Goal: Task Accomplishment & Management: Manage account settings

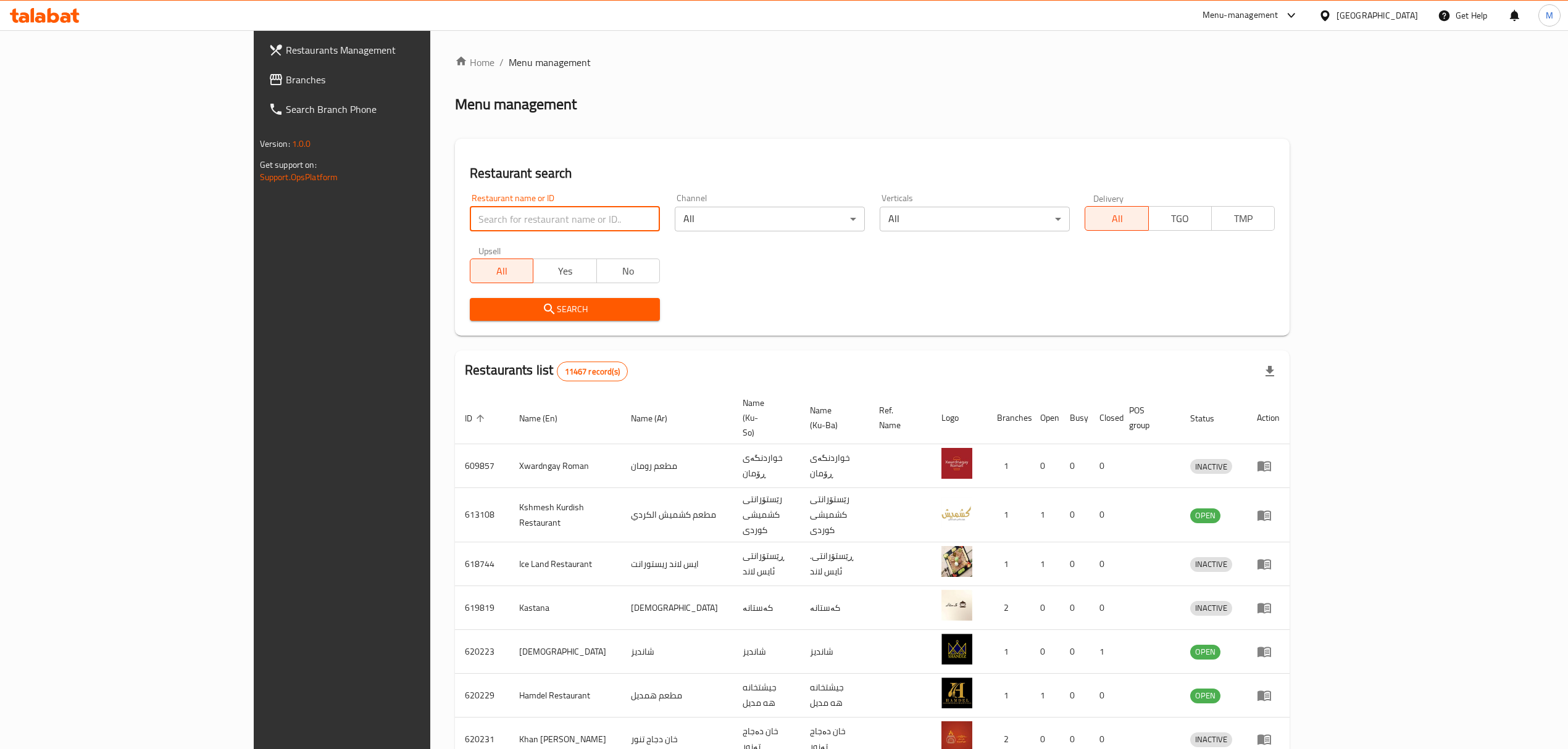
click at [489, 211] on input "search" at bounding box center [565, 218] width 190 height 24
type input "ؤ"
type input "سندريلا"
click button "Search" at bounding box center [565, 309] width 190 height 23
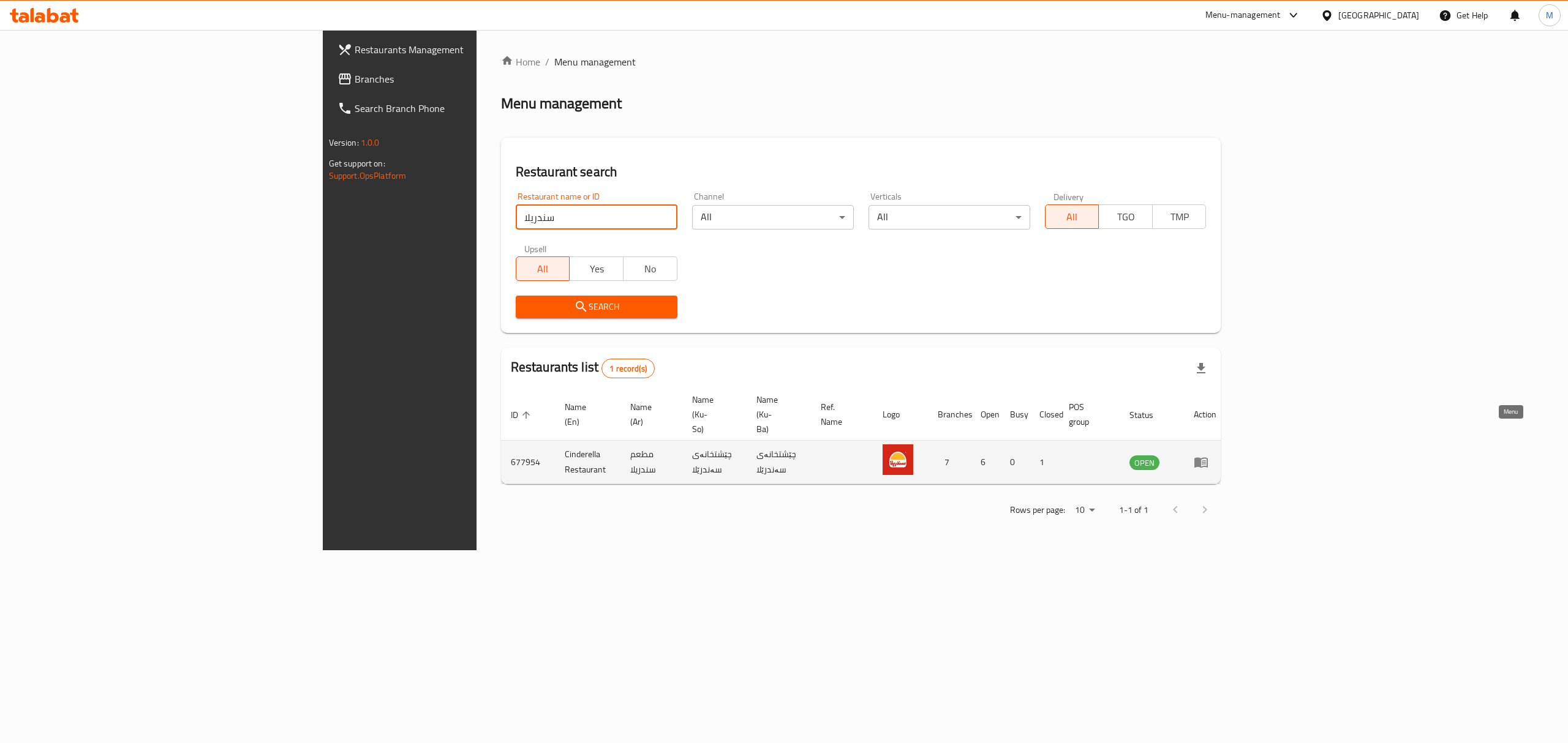
click at [1208, 458] on icon "enhanced table" at bounding box center [1201, 463] width 13 height 10
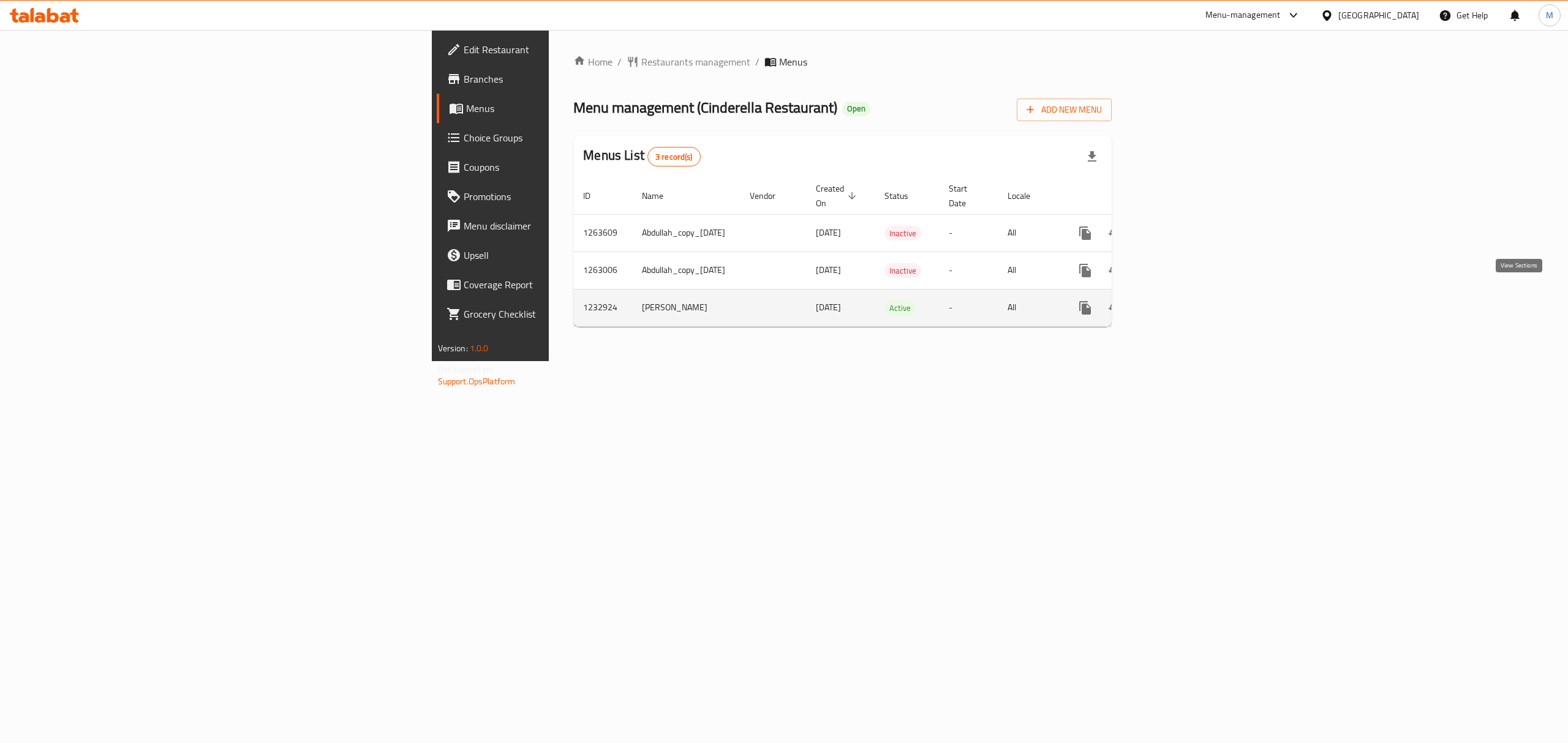
click at [1181, 301] on icon "enhanced table" at bounding box center [1174, 308] width 15 height 15
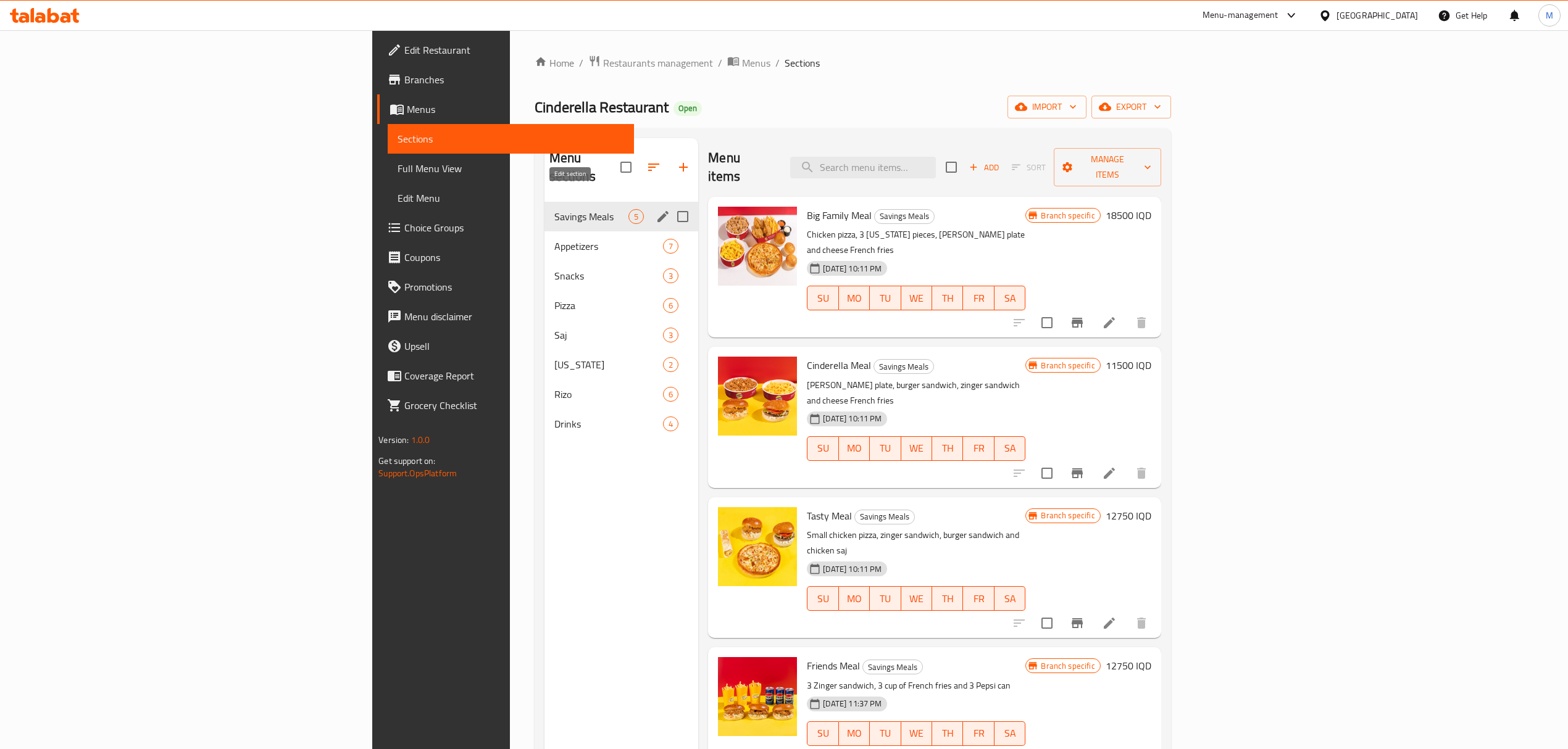
click at [657, 211] on icon "edit" at bounding box center [663, 217] width 11 height 11
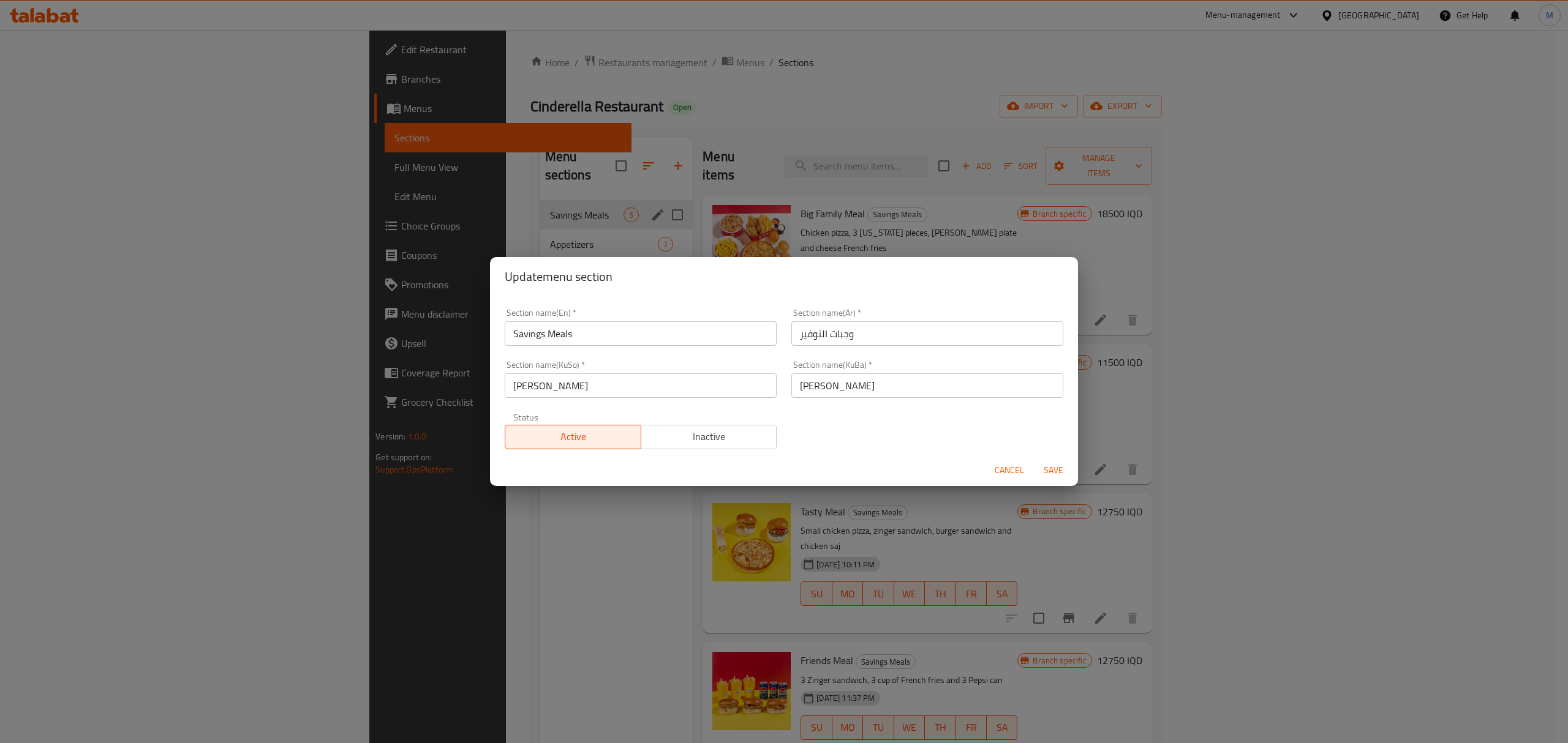
click at [729, 451] on div "Status Active Inactive" at bounding box center [641, 431] width 287 height 51
click at [735, 431] on span "Inactive" at bounding box center [709, 436] width 126 height 18
click at [1001, 456] on div "Cancel Save" at bounding box center [784, 470] width 588 height 33
click at [1005, 470] on span "Cancel" at bounding box center [1010, 470] width 30 height 16
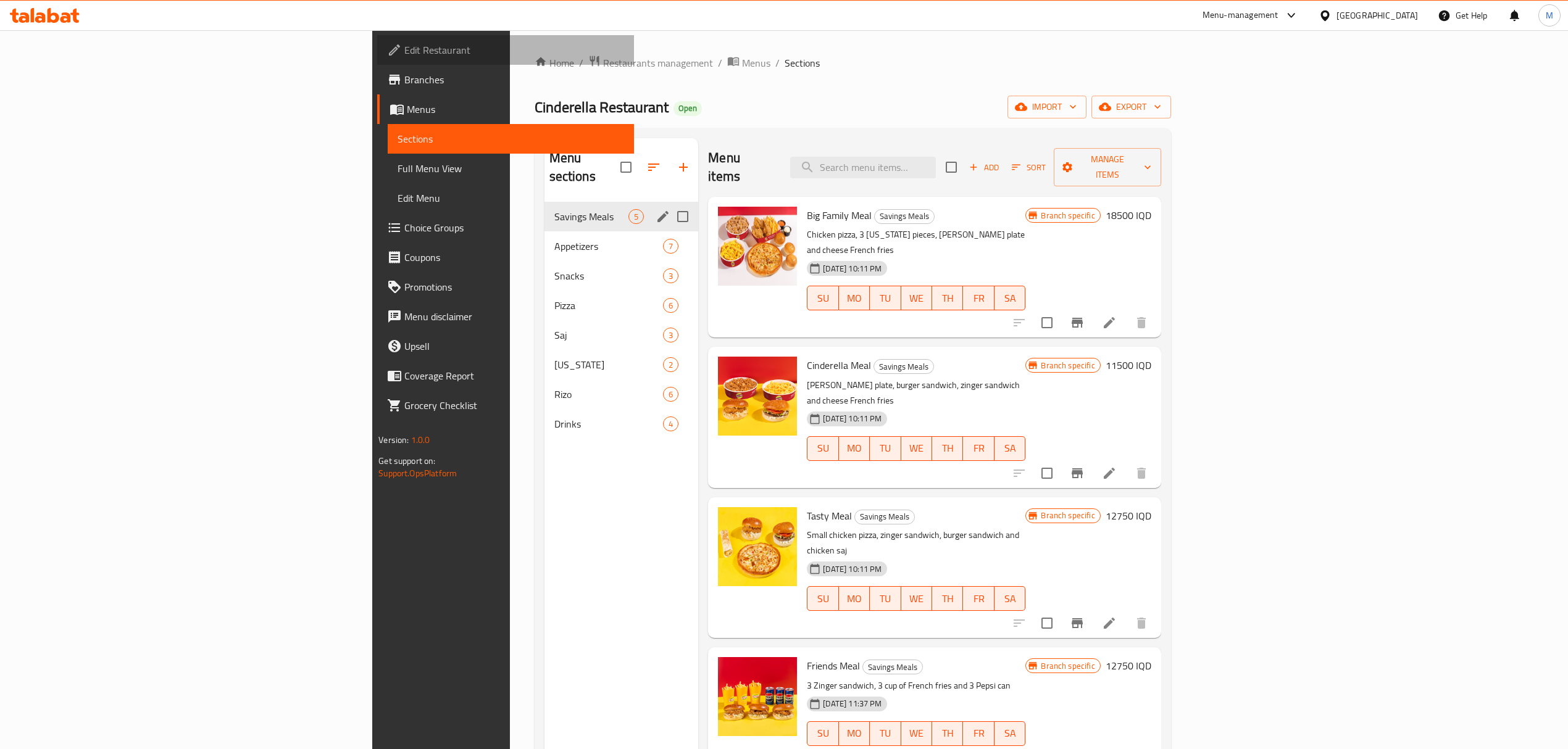
click at [404, 42] on span "Edit Restaurant" at bounding box center [514, 49] width 220 height 15
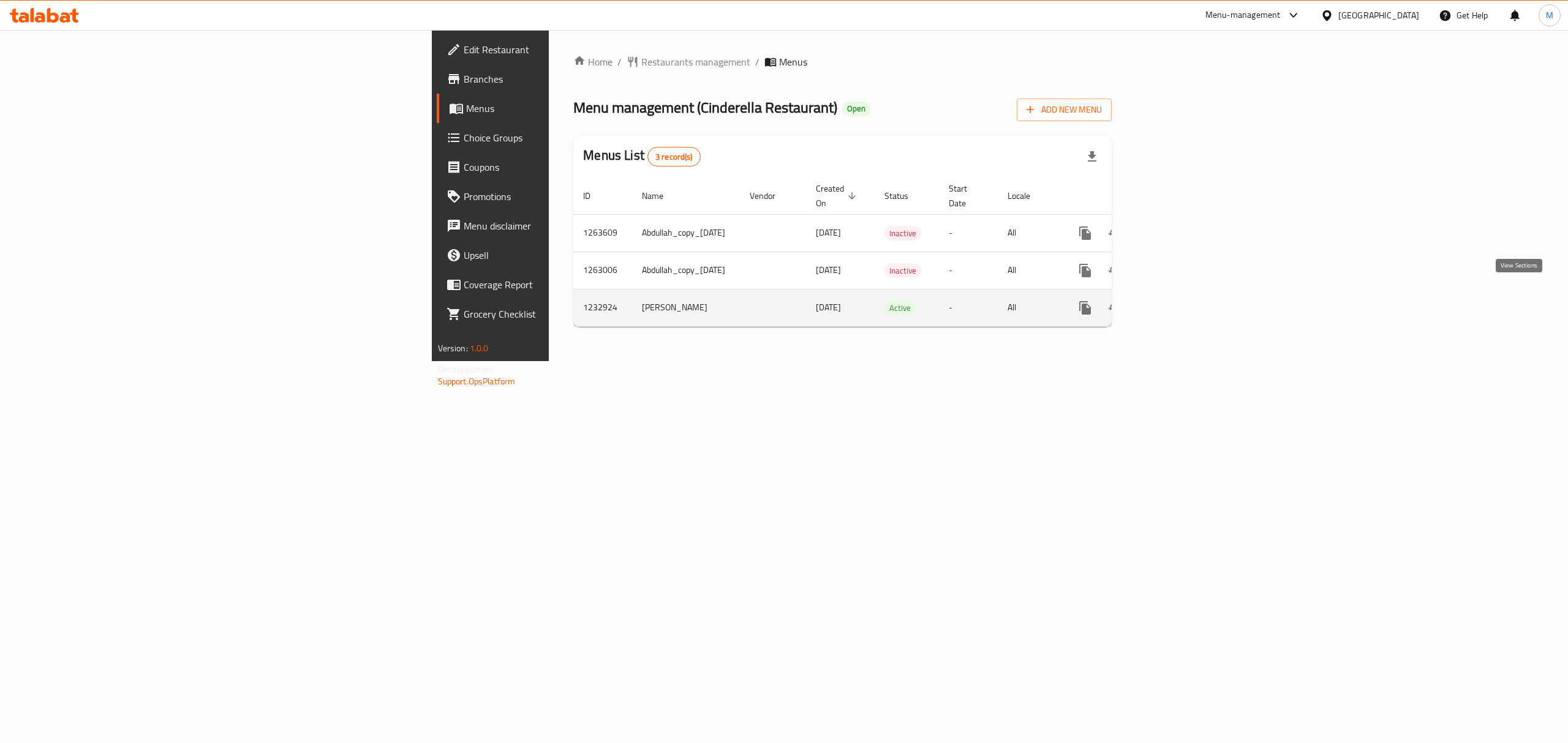
click at [1188, 304] on link "enhanced table" at bounding box center [1174, 308] width 30 height 30
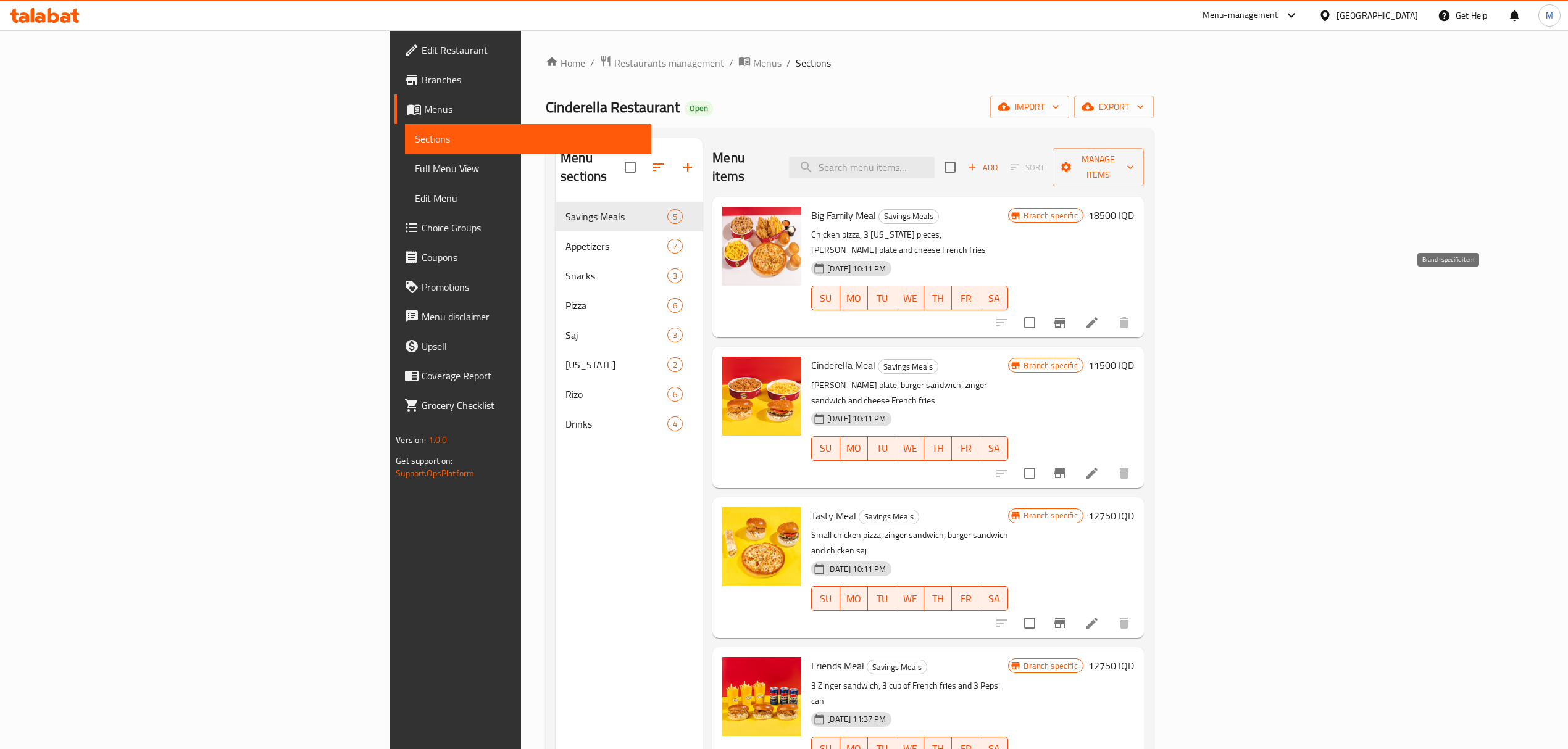
click at [1065, 318] on icon "Branch-specific-item" at bounding box center [1060, 323] width 11 height 10
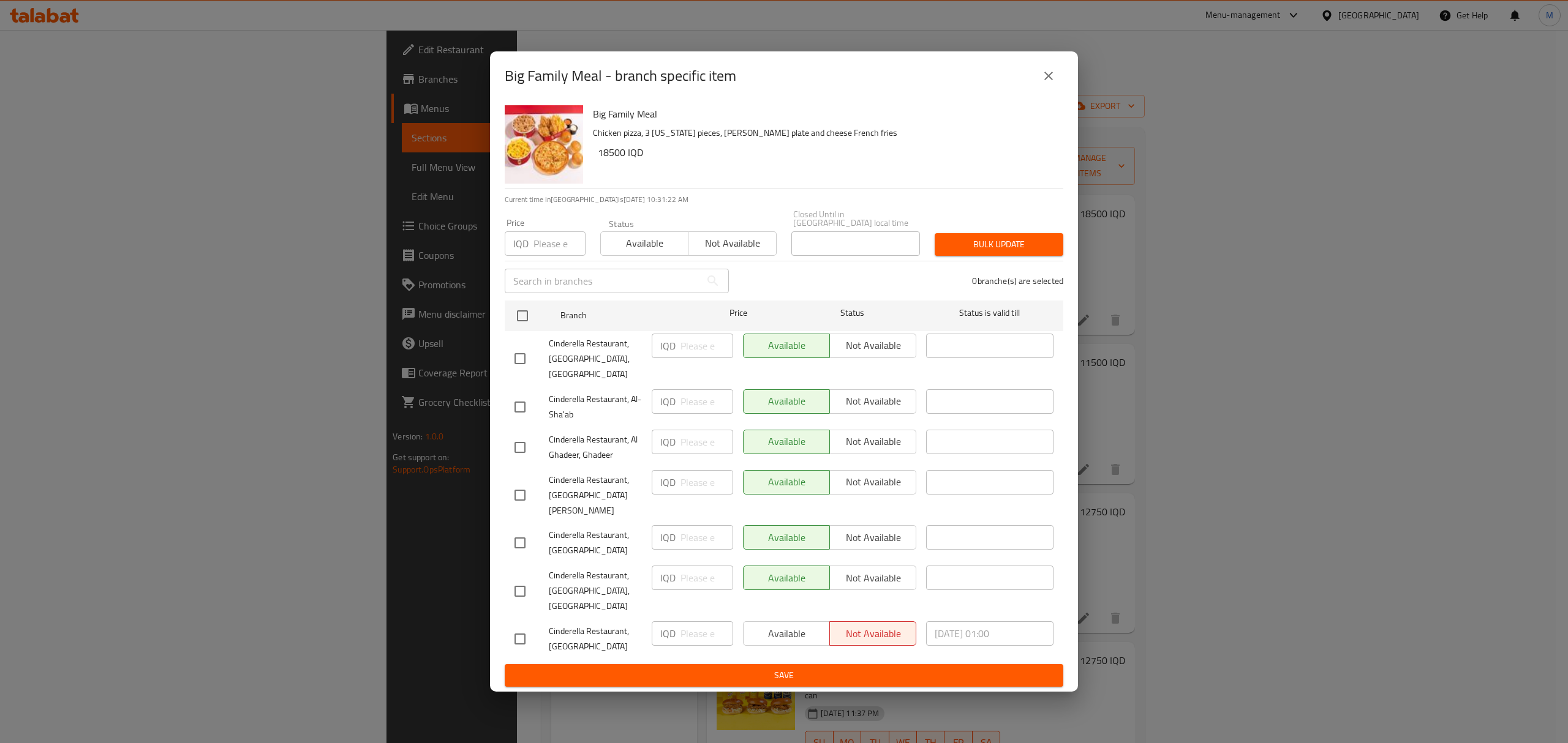
click at [897, 529] on div "Available Not available" at bounding box center [830, 537] width 173 height 24
click at [873, 532] on div "Available Not available" at bounding box center [830, 537] width 173 height 24
click at [507, 530] on input "checkbox" at bounding box center [520, 543] width 26 height 26
checkbox input "true"
click at [912, 525] on button "Not available" at bounding box center [873, 537] width 87 height 24
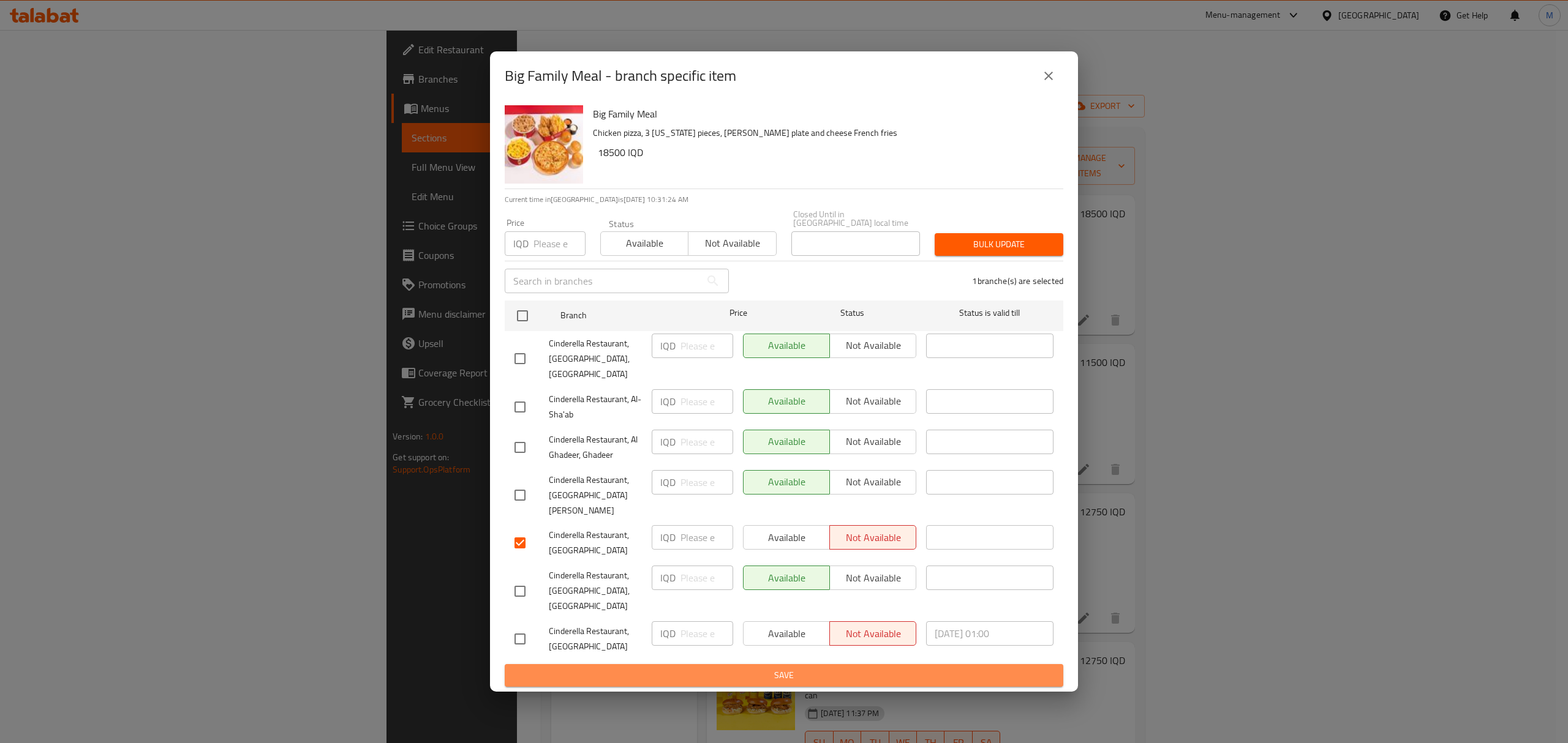
click at [841, 668] on span "Save" at bounding box center [784, 676] width 539 height 16
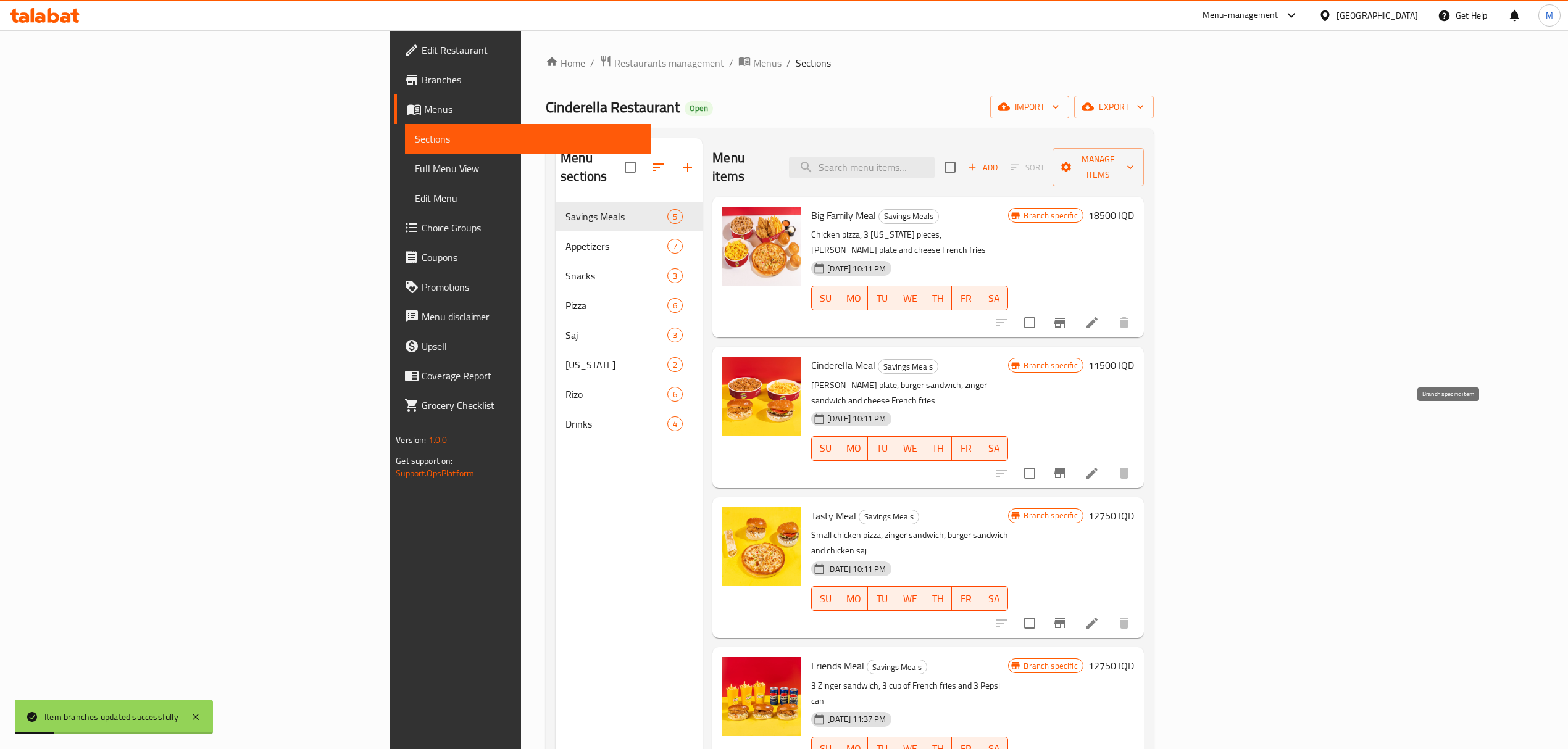
click at [1067, 466] on icon "Branch-specific-item" at bounding box center [1059, 473] width 15 height 15
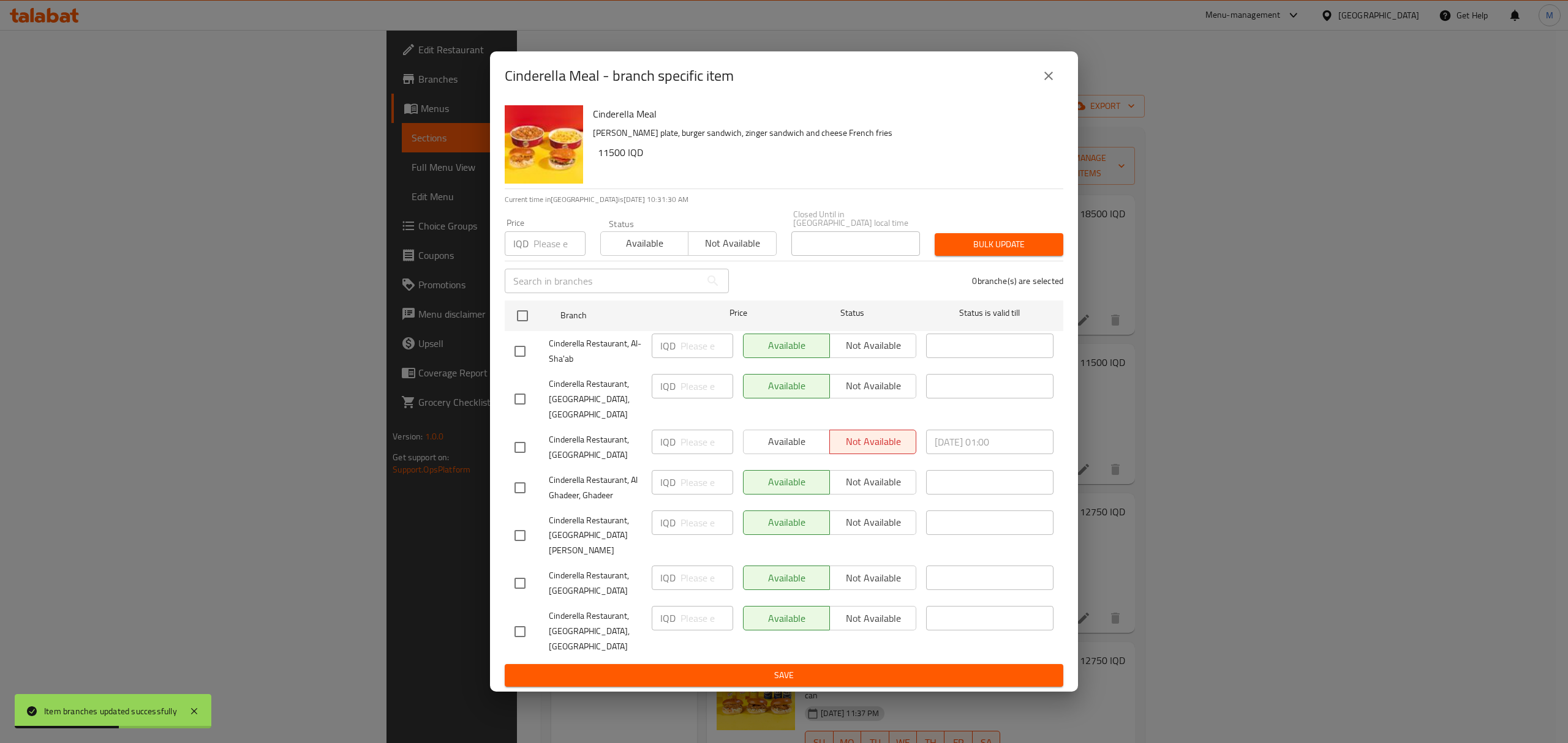
click at [510, 571] on input "checkbox" at bounding box center [520, 583] width 26 height 26
checkbox input "true"
click at [882, 576] on button "Not available" at bounding box center [873, 577] width 87 height 24
click at [839, 668] on span "Save" at bounding box center [784, 676] width 539 height 16
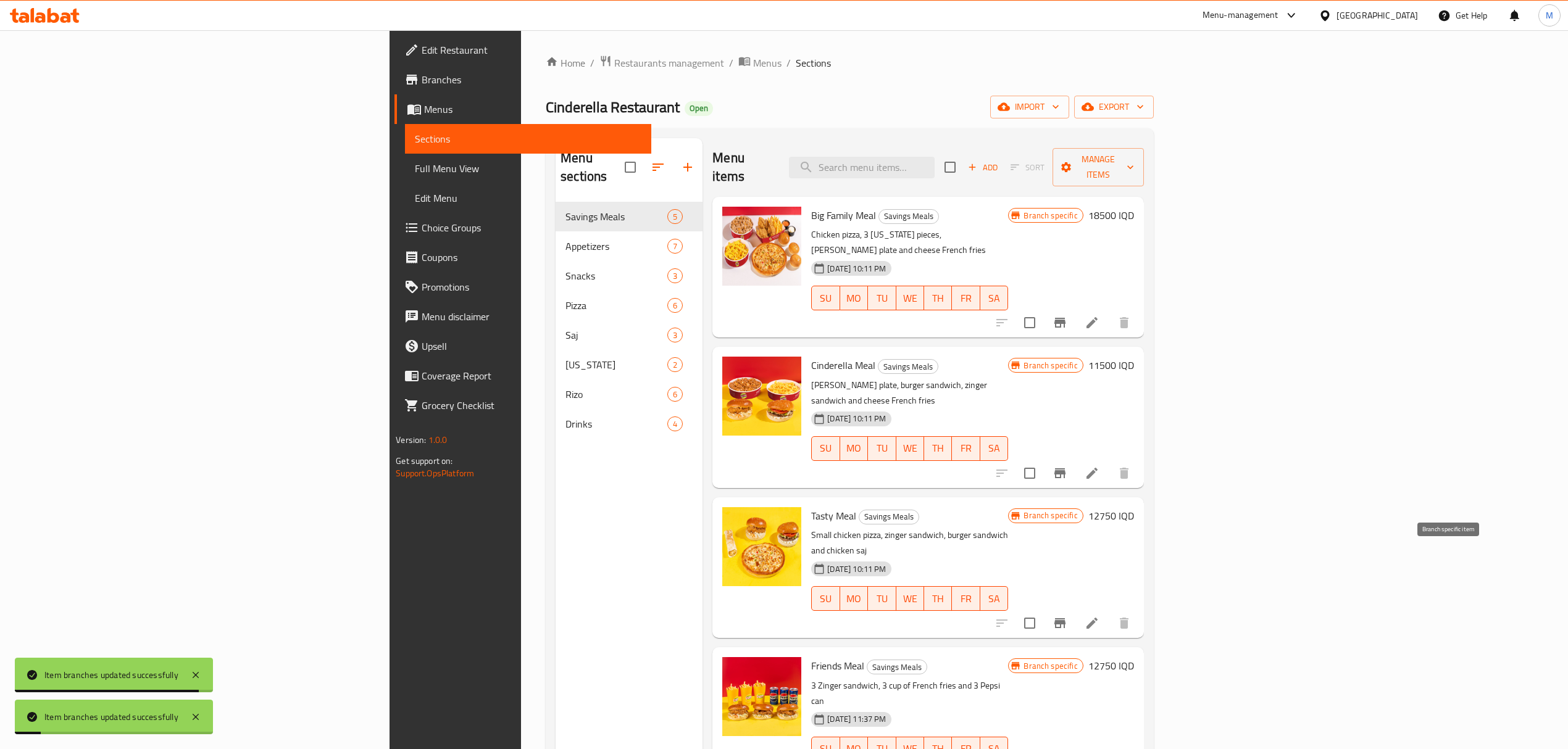
click at [1075, 608] on button "Branch-specific-item" at bounding box center [1060, 623] width 30 height 30
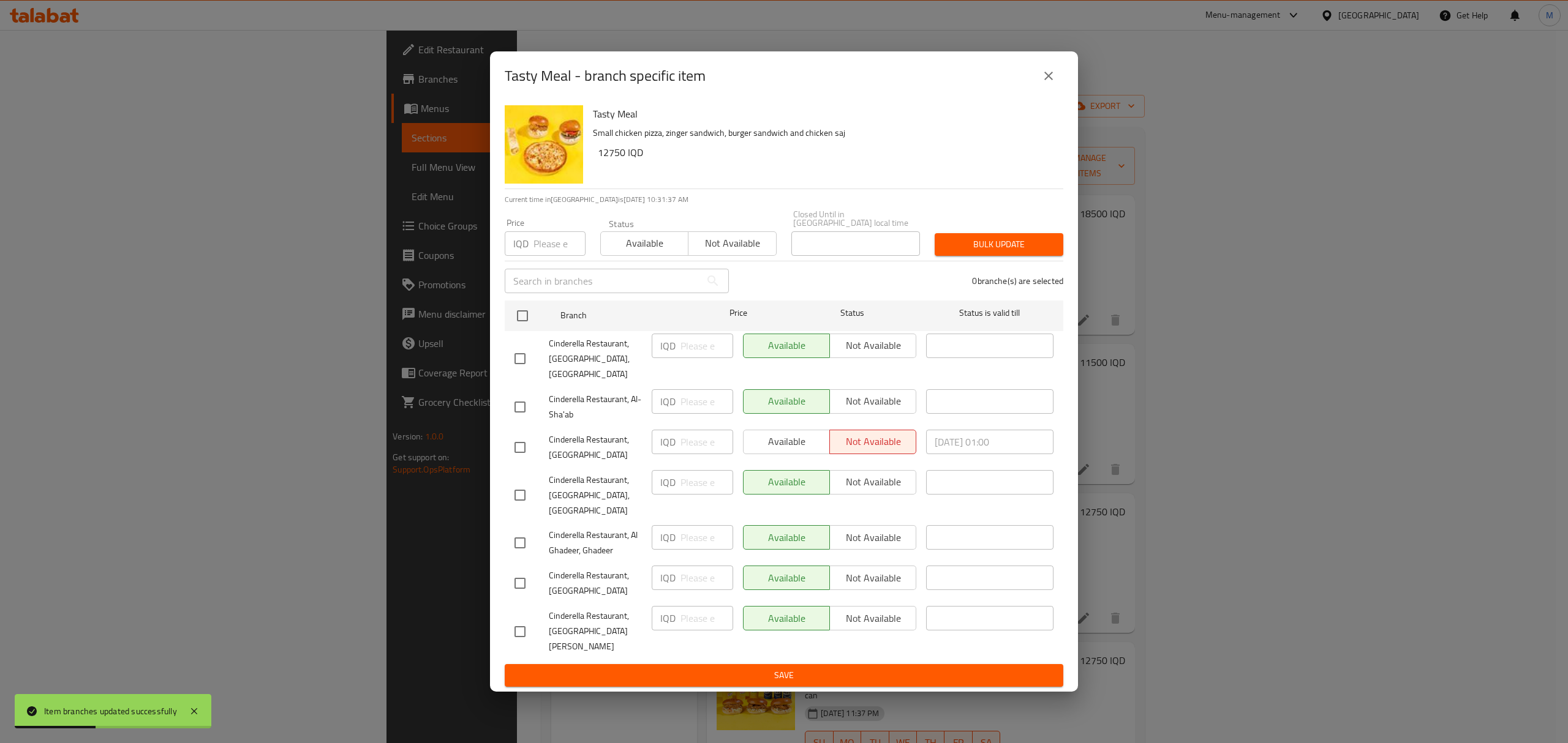
click at [508, 576] on input "checkbox" at bounding box center [520, 583] width 26 height 26
checkbox input "true"
click at [912, 569] on button "Not available" at bounding box center [873, 577] width 87 height 24
click at [870, 668] on span "Save" at bounding box center [784, 676] width 539 height 16
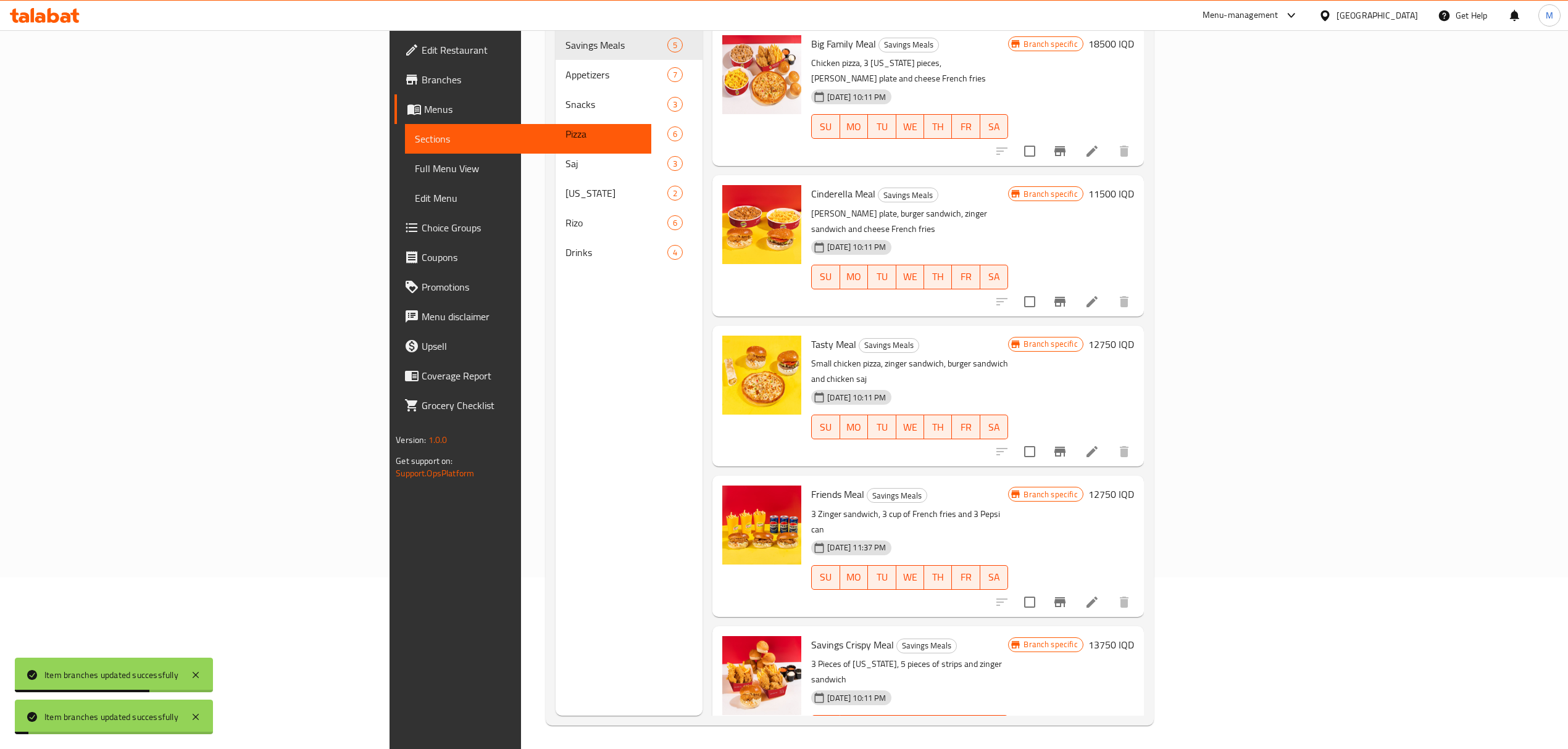
scroll to position [174, 0]
click at [1143, 538] on div "Menu items Add Sort Manage items Big Family Meal Savings Meals Chicken pizza, 3…" at bounding box center [923, 340] width 440 height 749
click at [1075, 586] on button "Branch-specific-item" at bounding box center [1060, 601] width 30 height 30
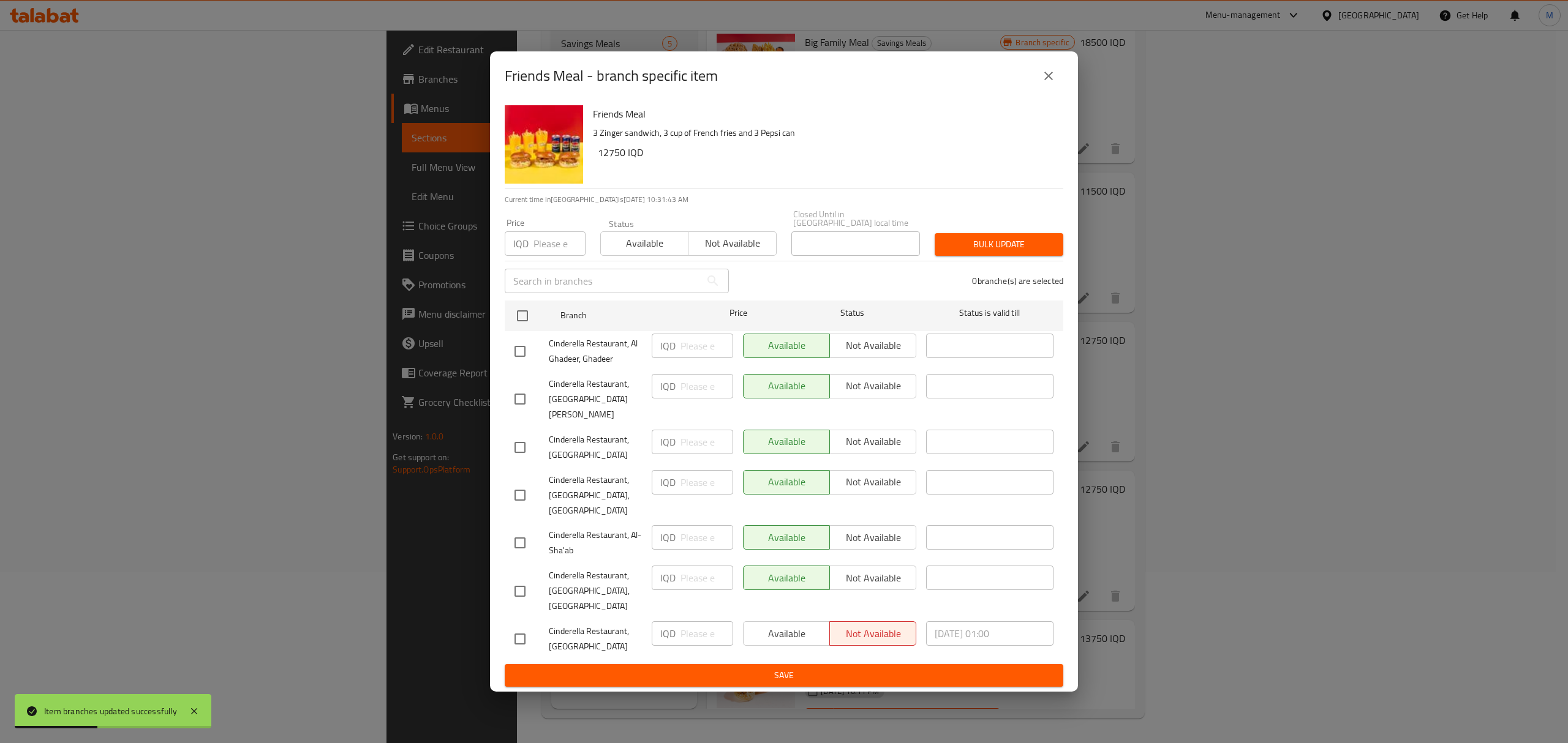
click at [510, 456] on input "checkbox" at bounding box center [520, 447] width 26 height 26
checkbox input "true"
click at [856, 454] on button "Not available" at bounding box center [873, 442] width 87 height 24
click at [814, 664] on button "Save" at bounding box center [784, 675] width 559 height 23
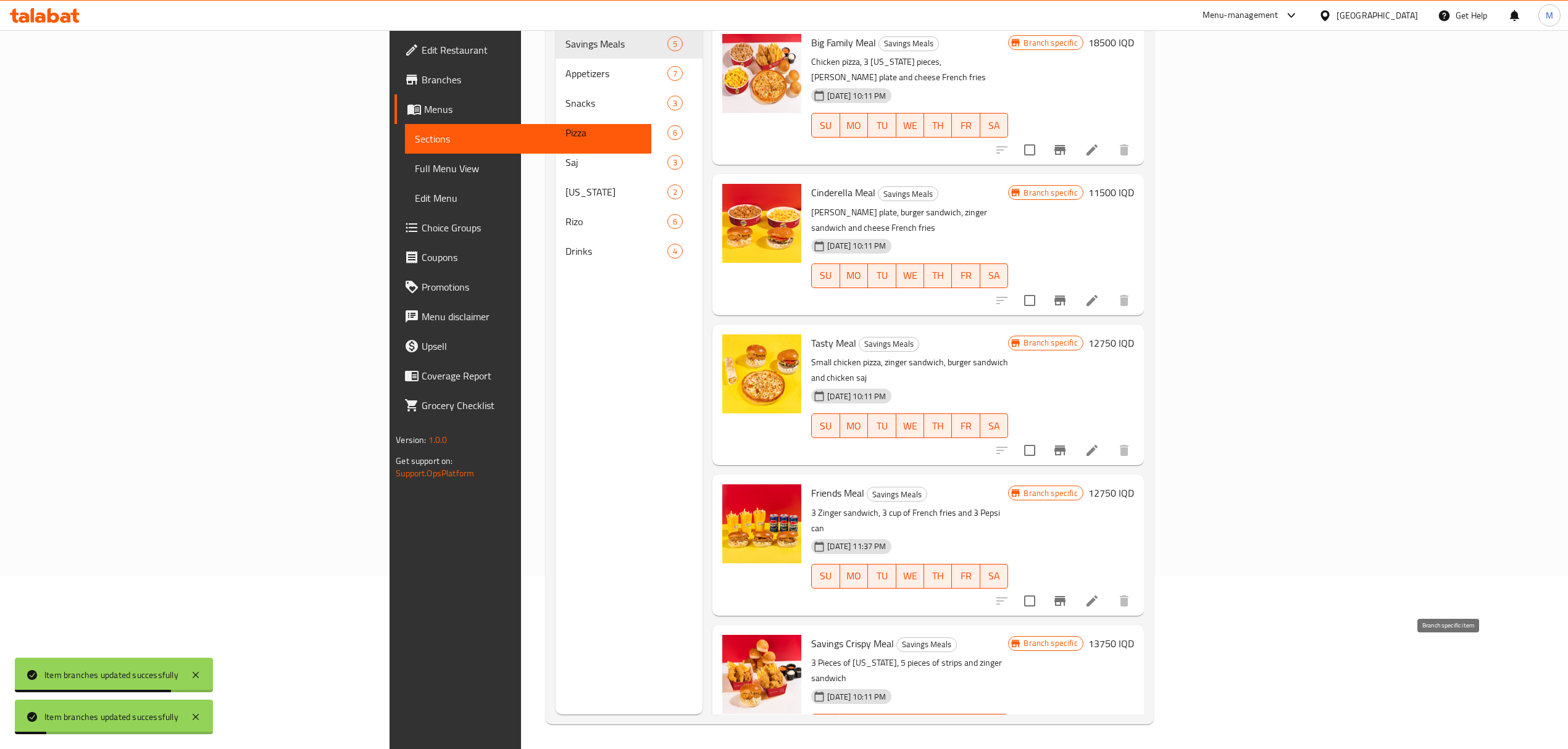
click at [1067, 744] on icon "Branch-specific-item" at bounding box center [1059, 751] width 15 height 15
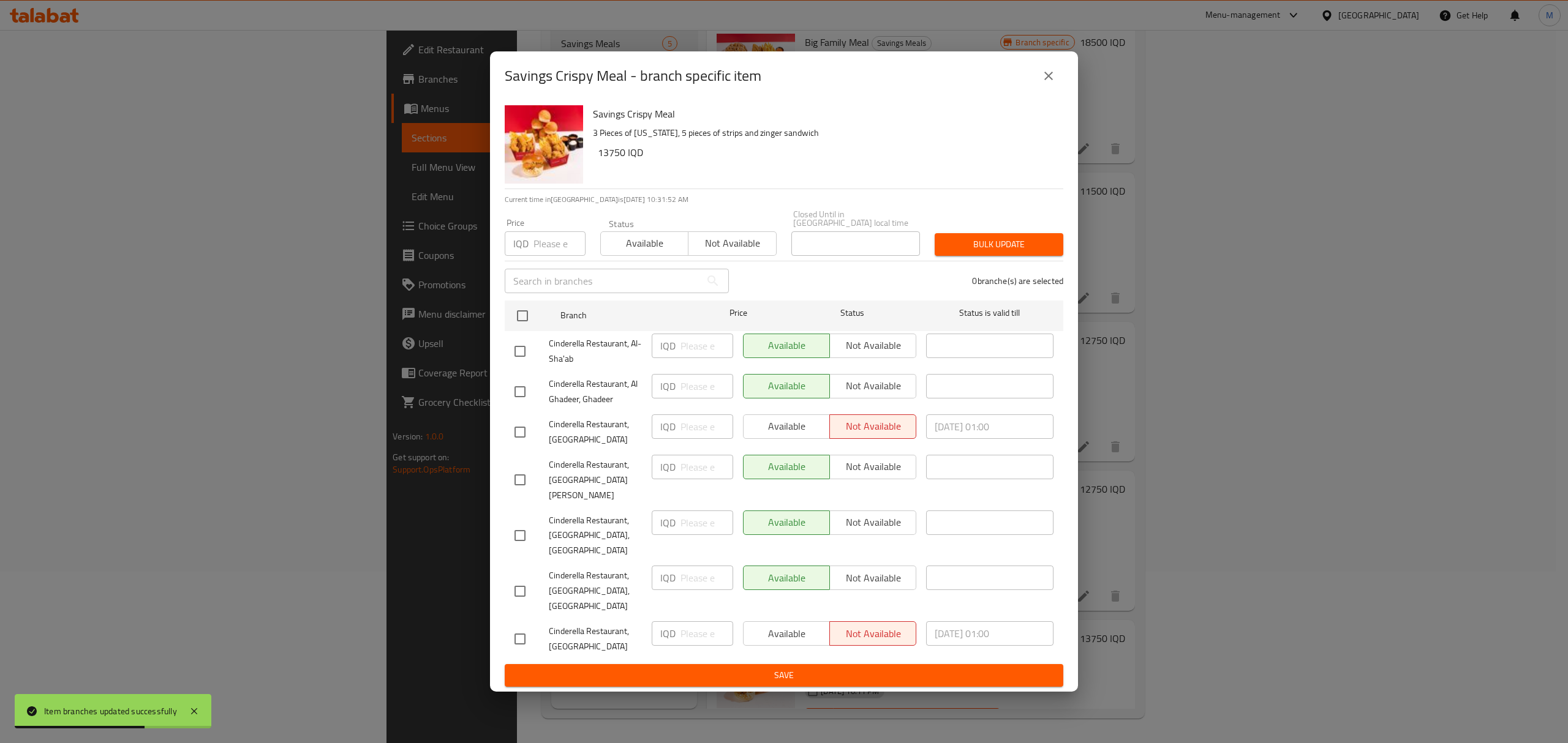
click at [846, 668] on span "Save" at bounding box center [784, 676] width 539 height 16
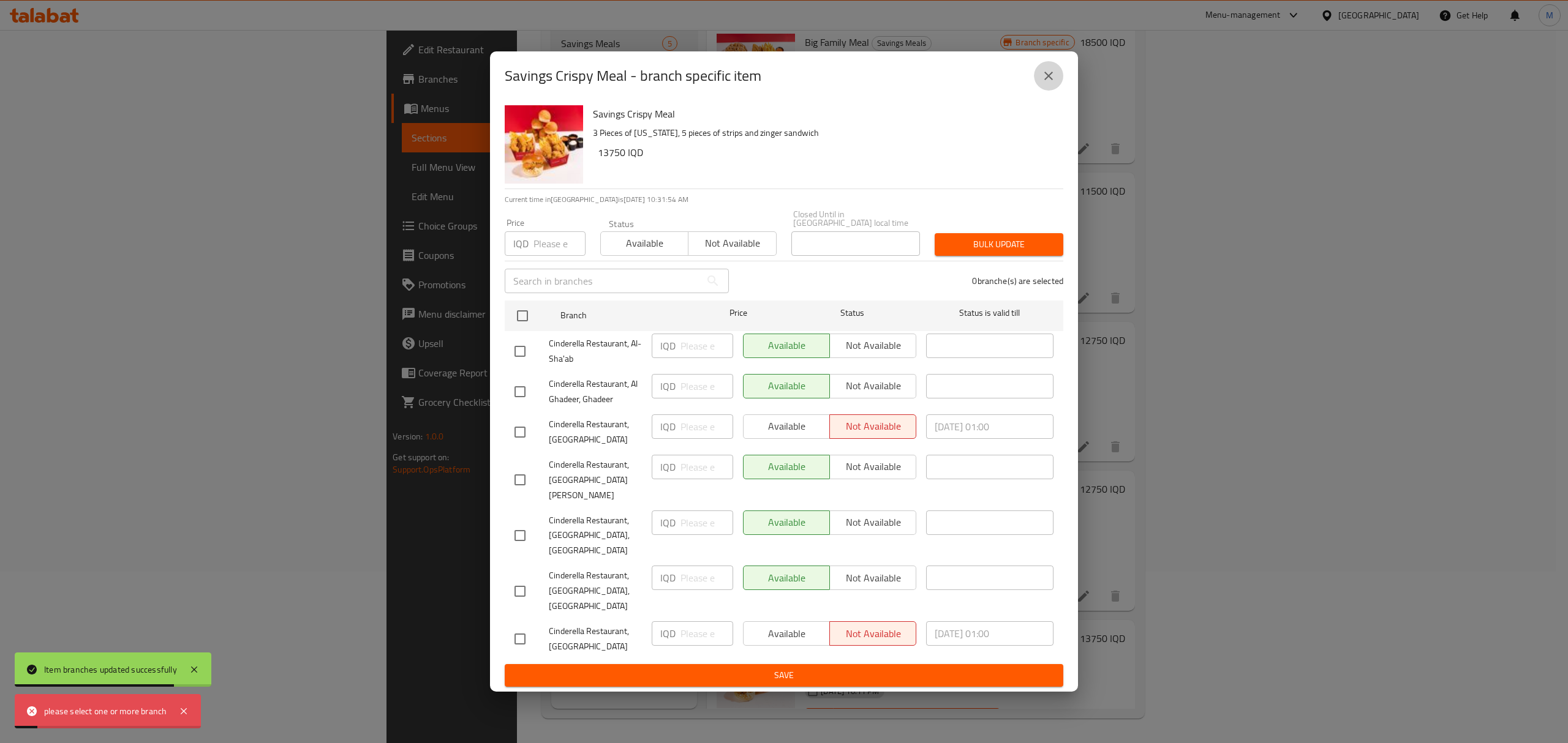
click at [1061, 90] on button "close" at bounding box center [1049, 76] width 30 height 30
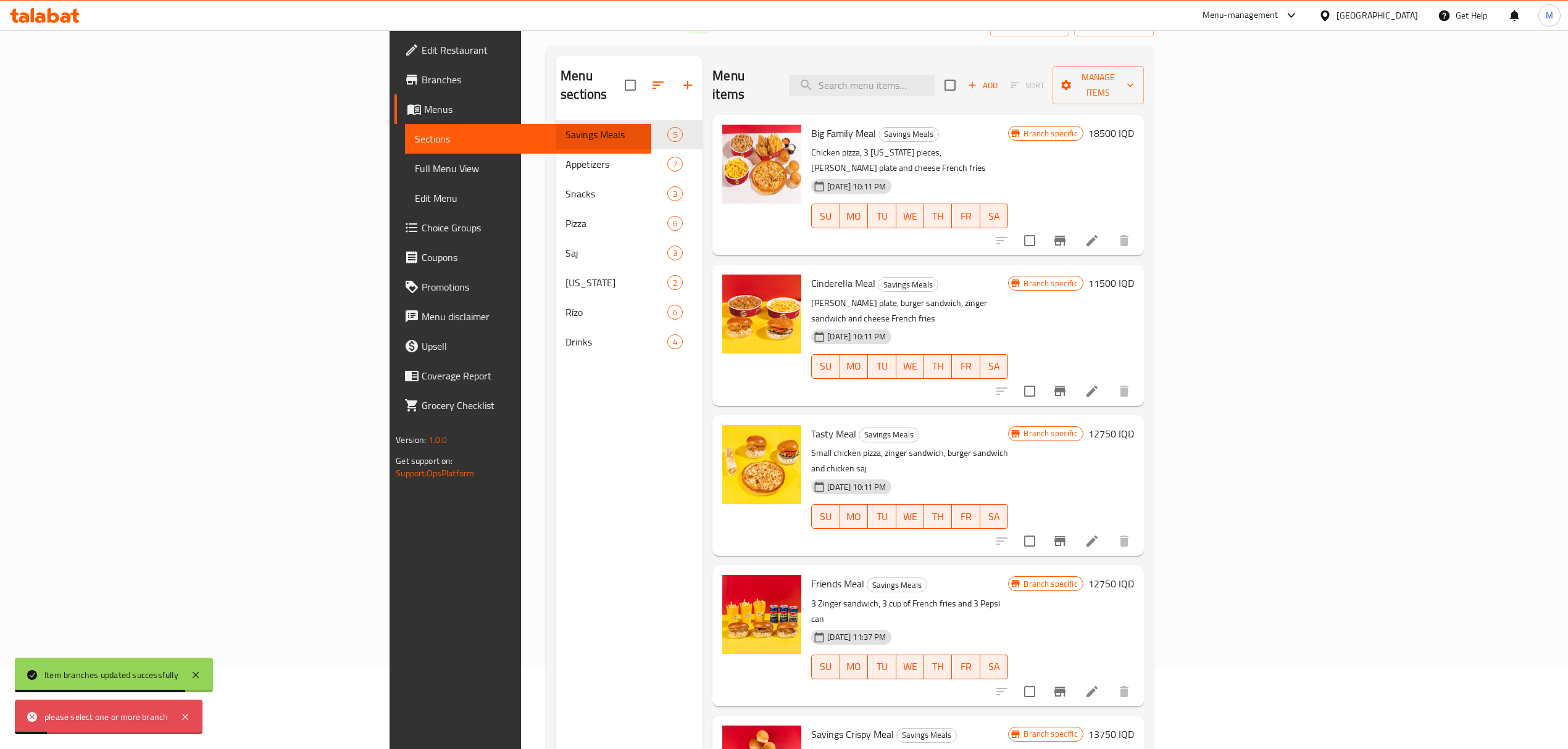
scroll to position [0, 0]
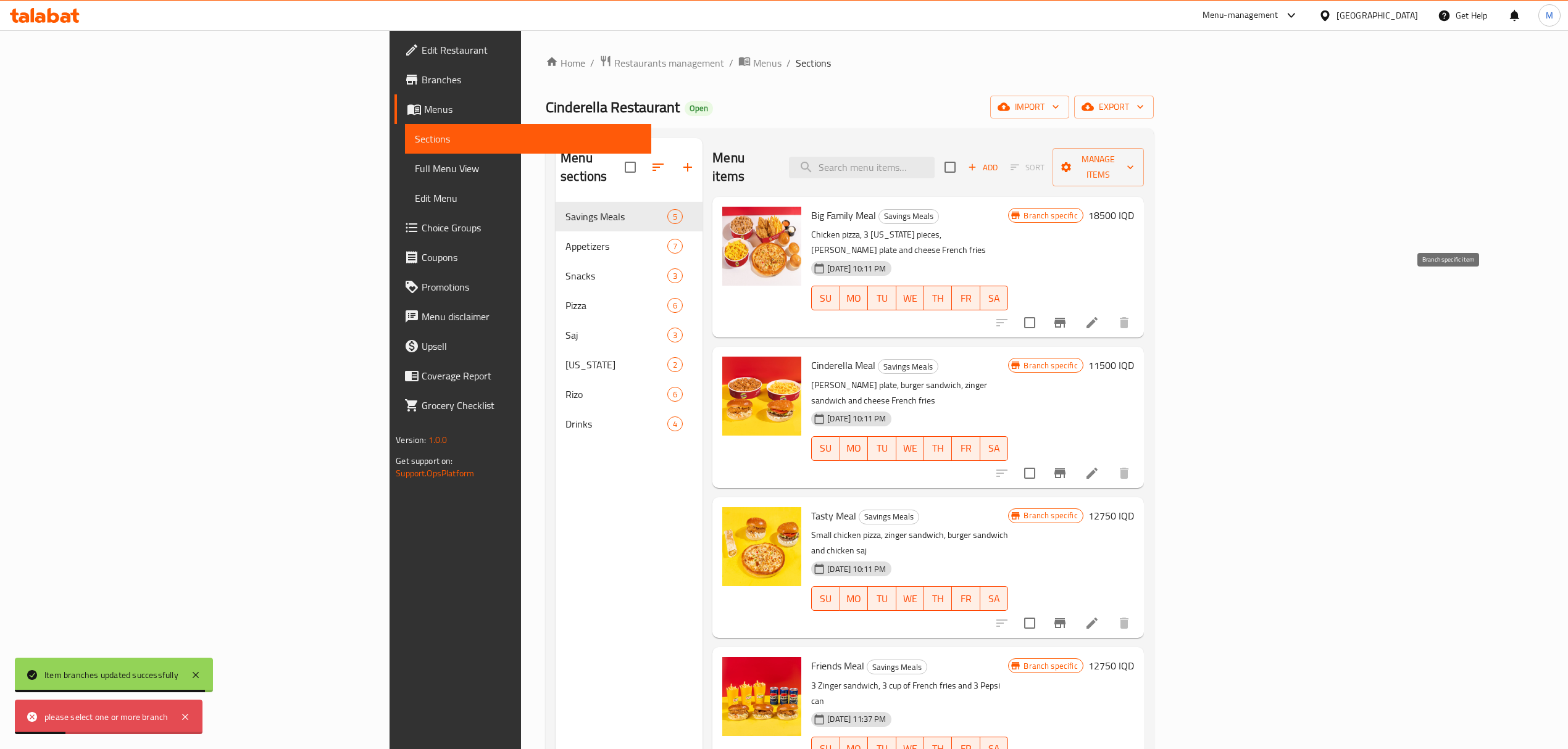
click at [1067, 316] on icon "Branch-specific-item" at bounding box center [1059, 323] width 15 height 15
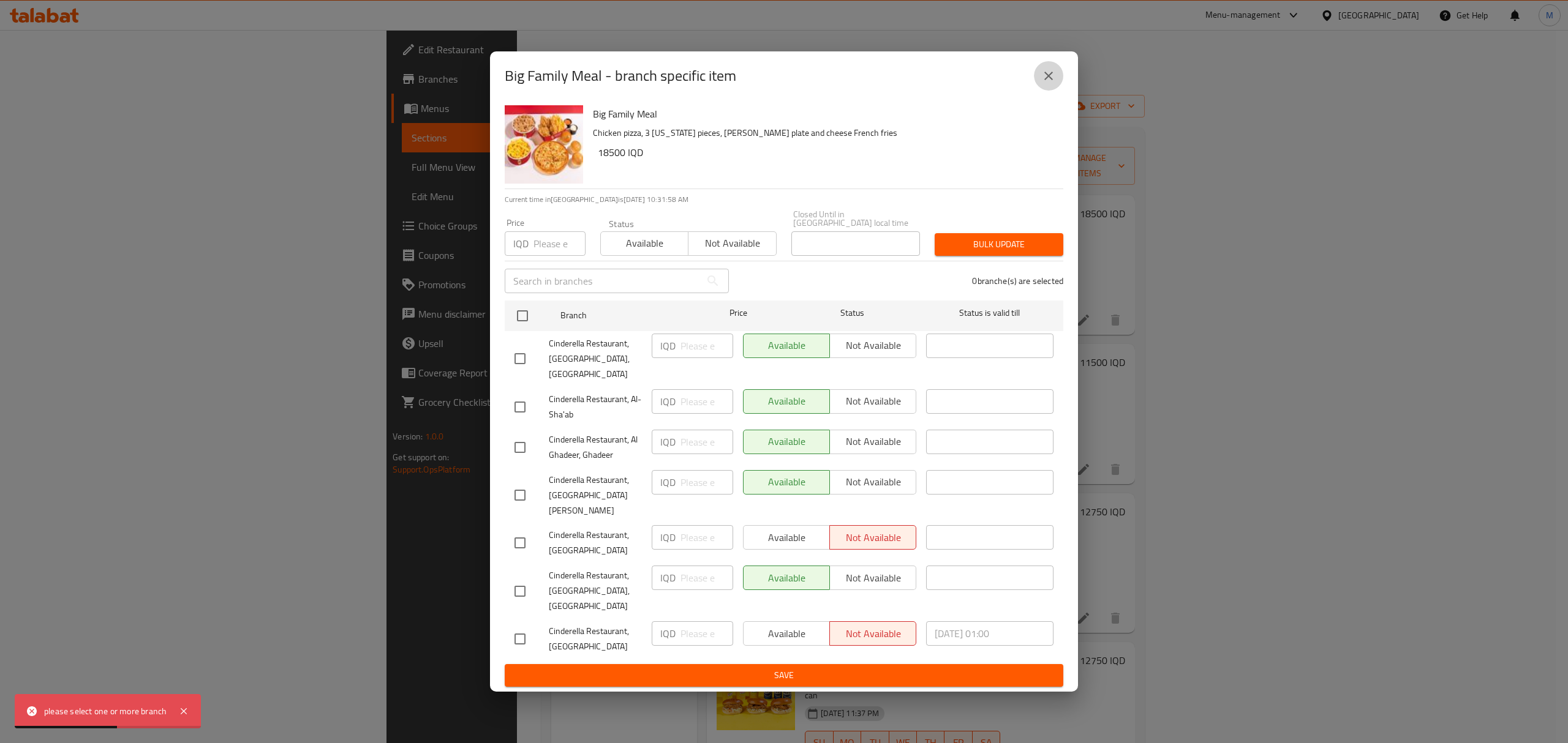
click at [1054, 83] on icon "close" at bounding box center [1048, 76] width 15 height 15
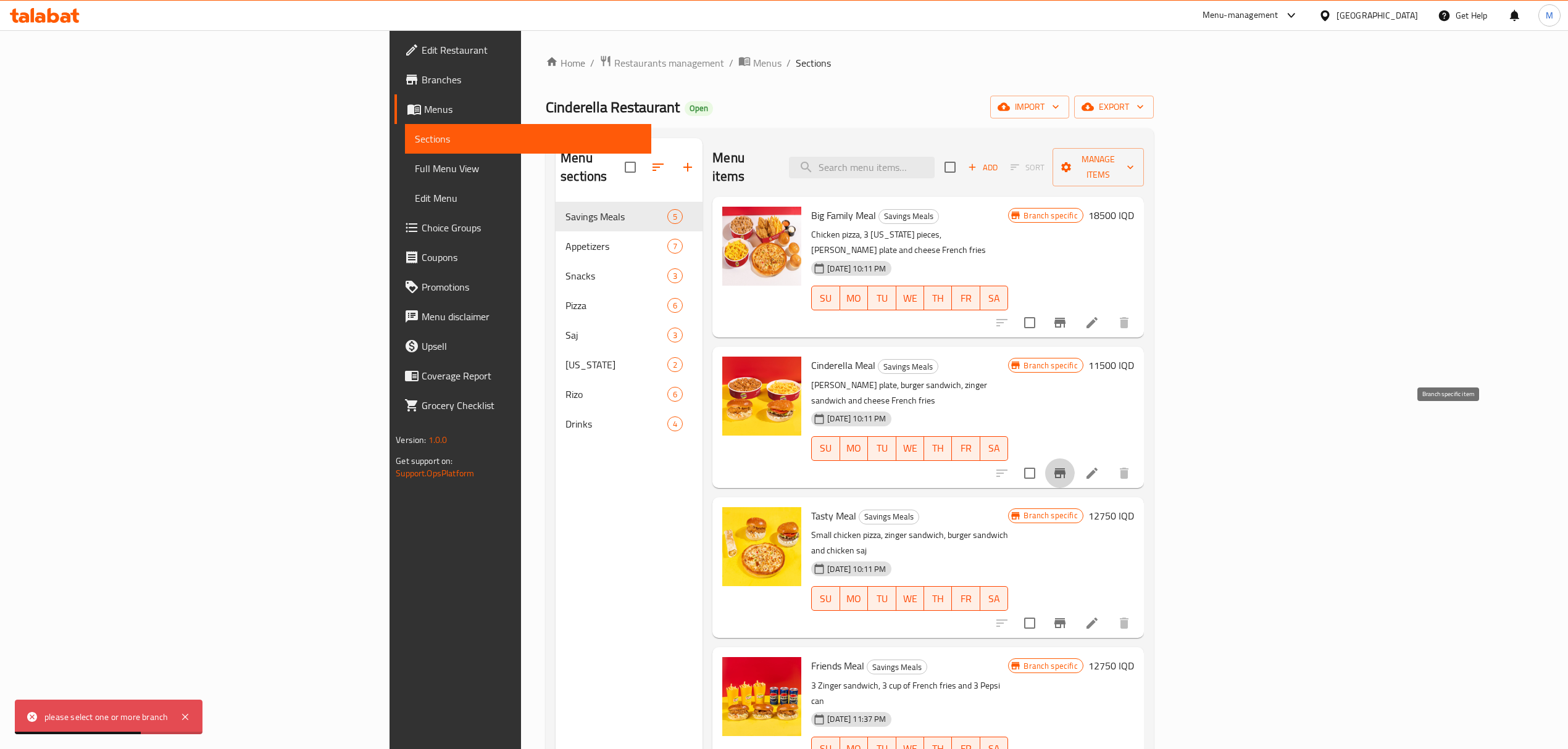
click at [1067, 466] on icon "Branch-specific-item" at bounding box center [1059, 473] width 15 height 15
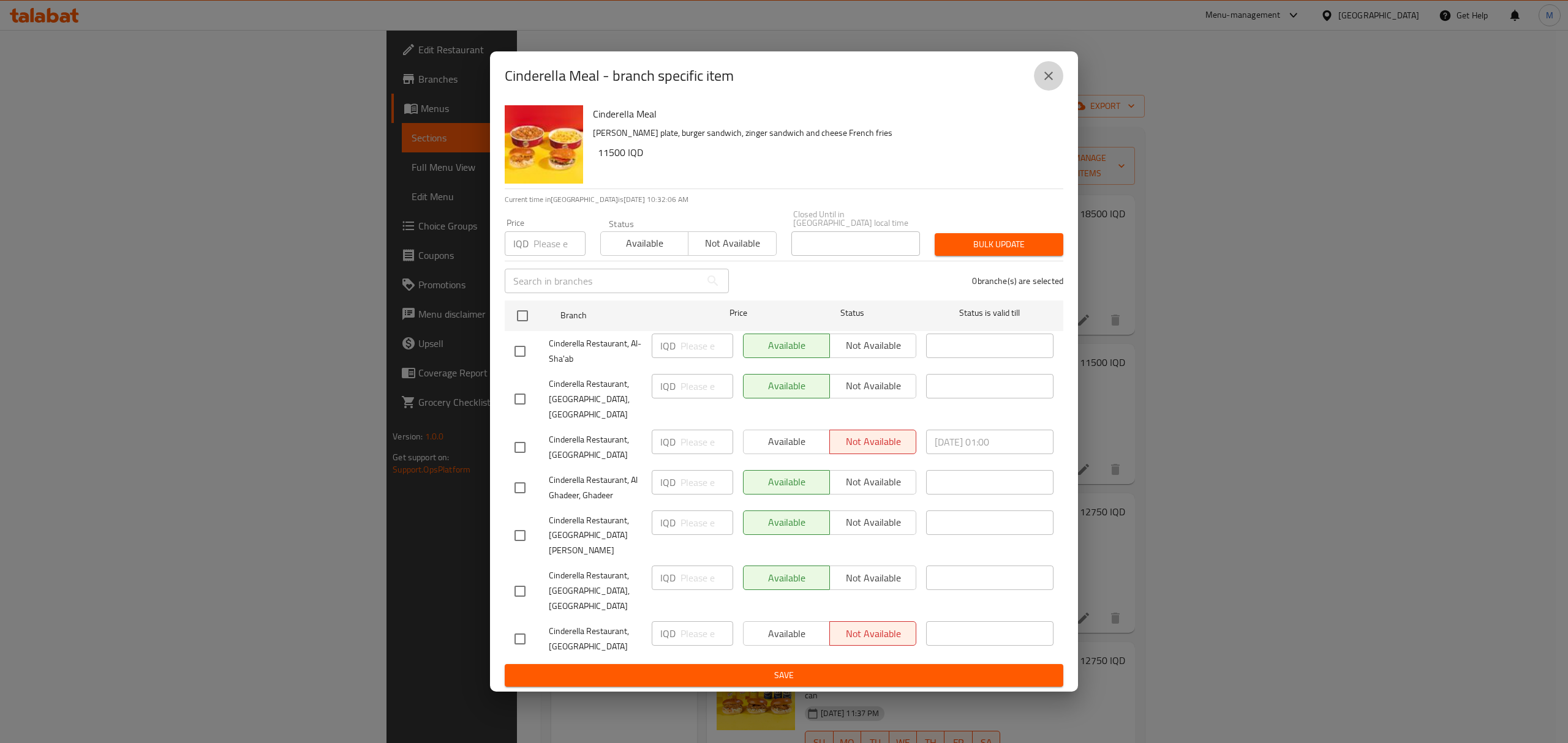
click at [1050, 80] on icon "close" at bounding box center [1048, 76] width 9 height 9
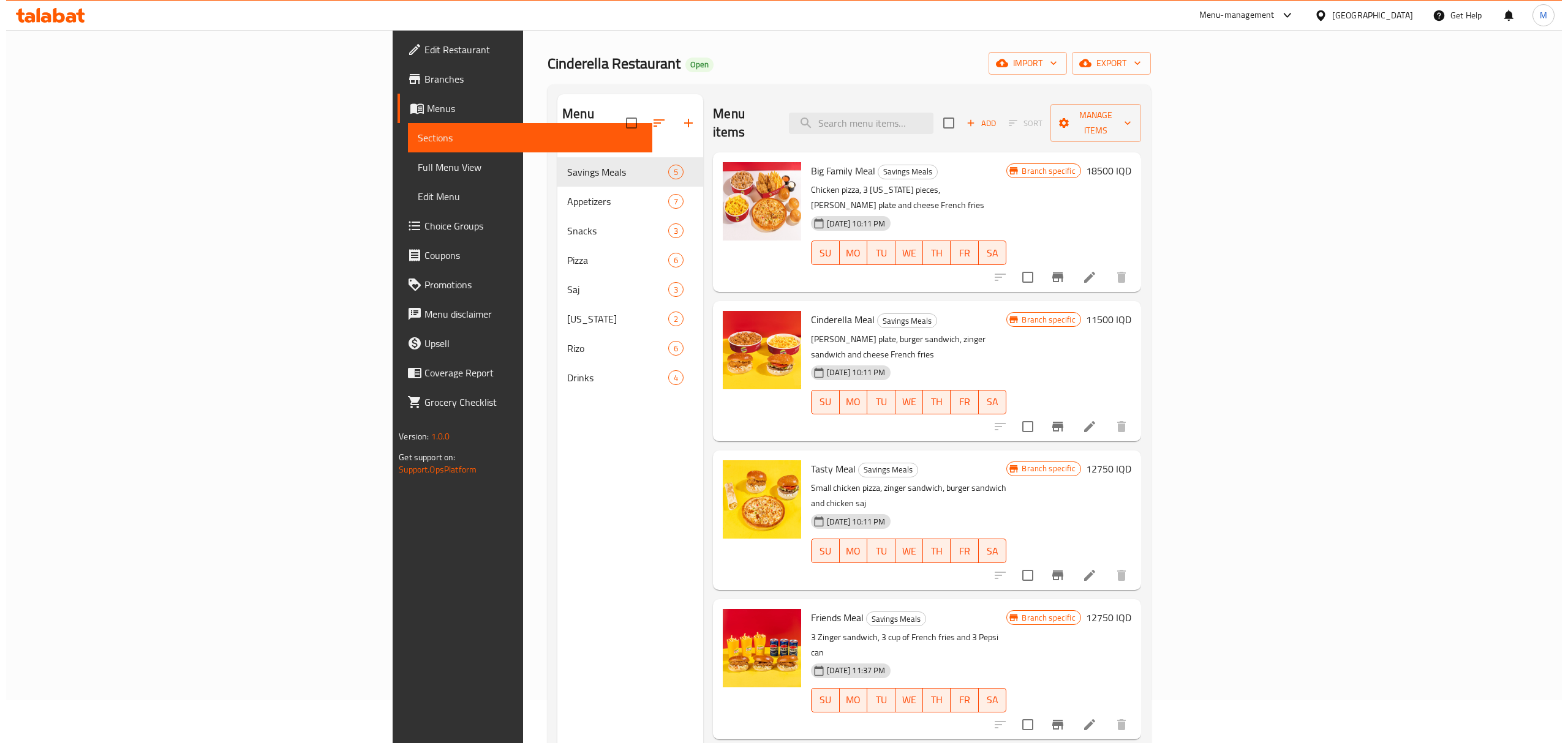
scroll to position [82, 0]
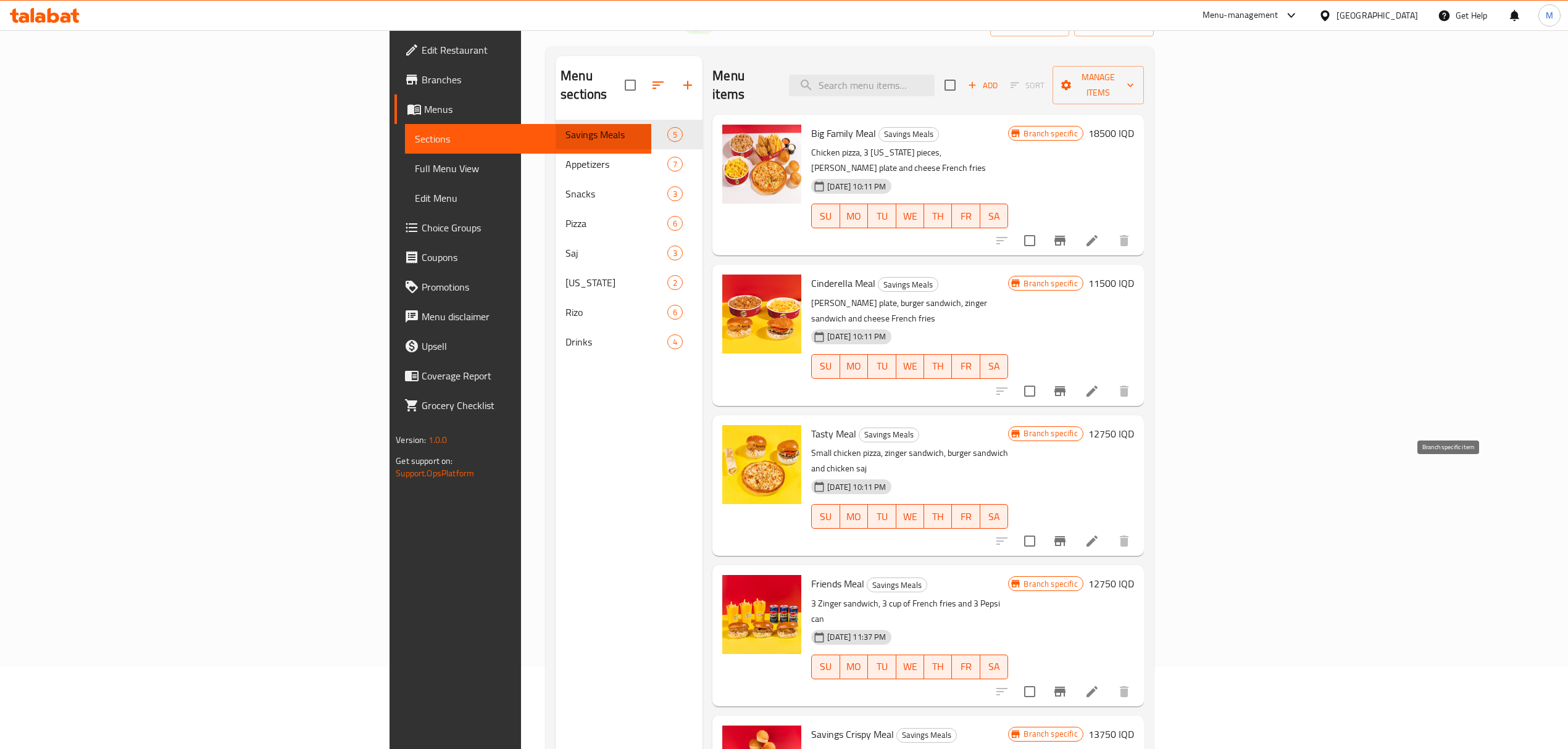
click at [1065, 536] on icon "Branch-specific-item" at bounding box center [1060, 541] width 11 height 10
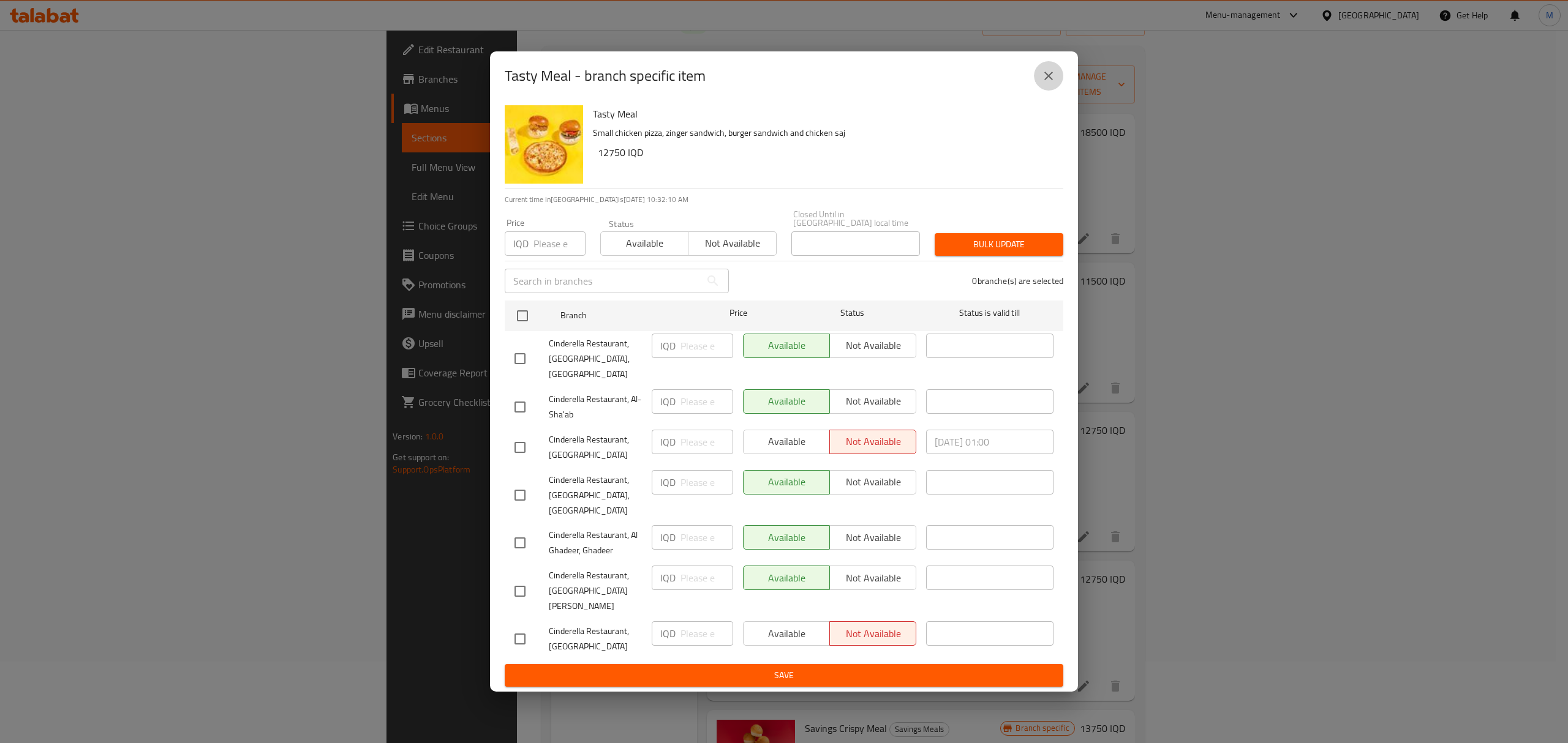
click at [1050, 83] on icon "close" at bounding box center [1048, 76] width 15 height 15
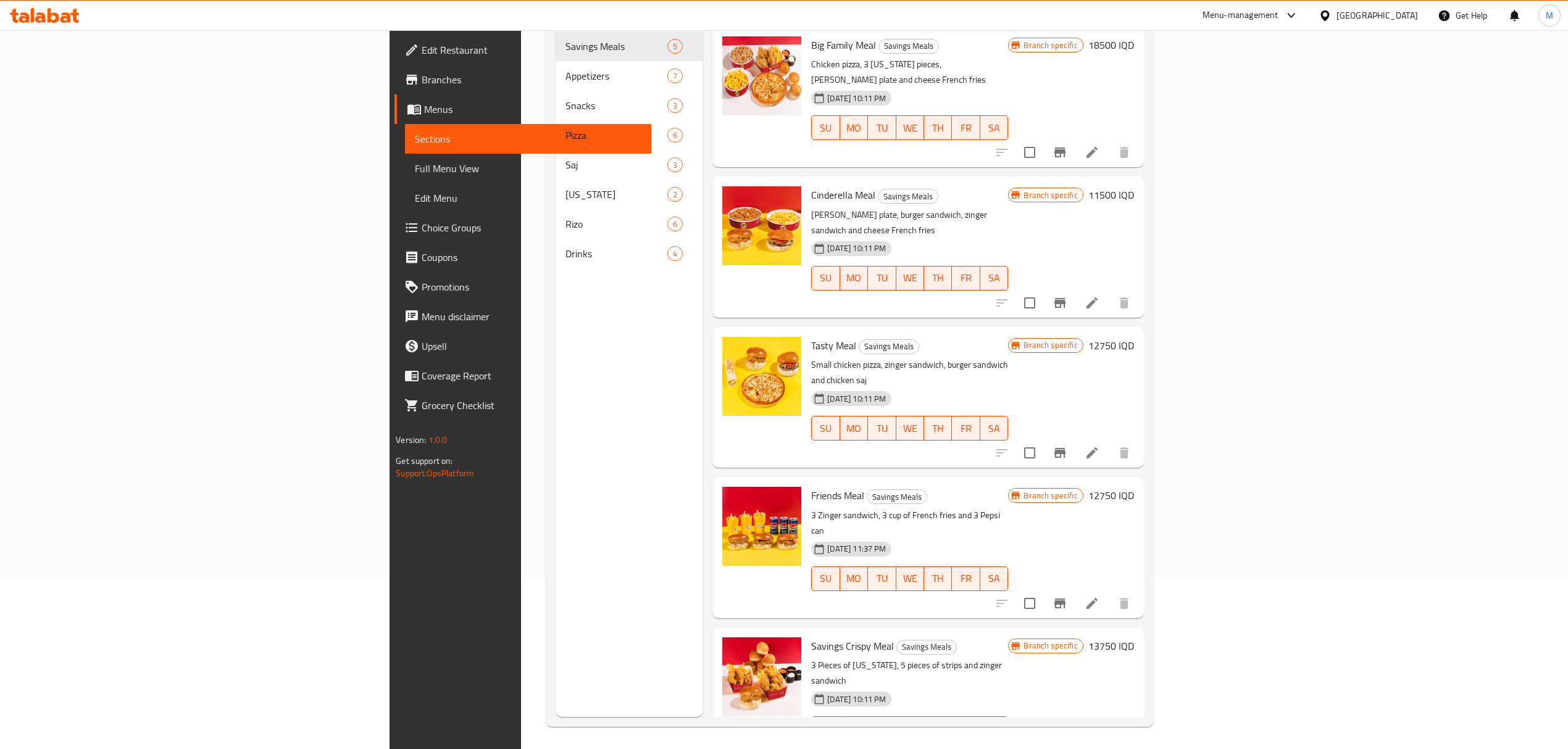
scroll to position [174, 0]
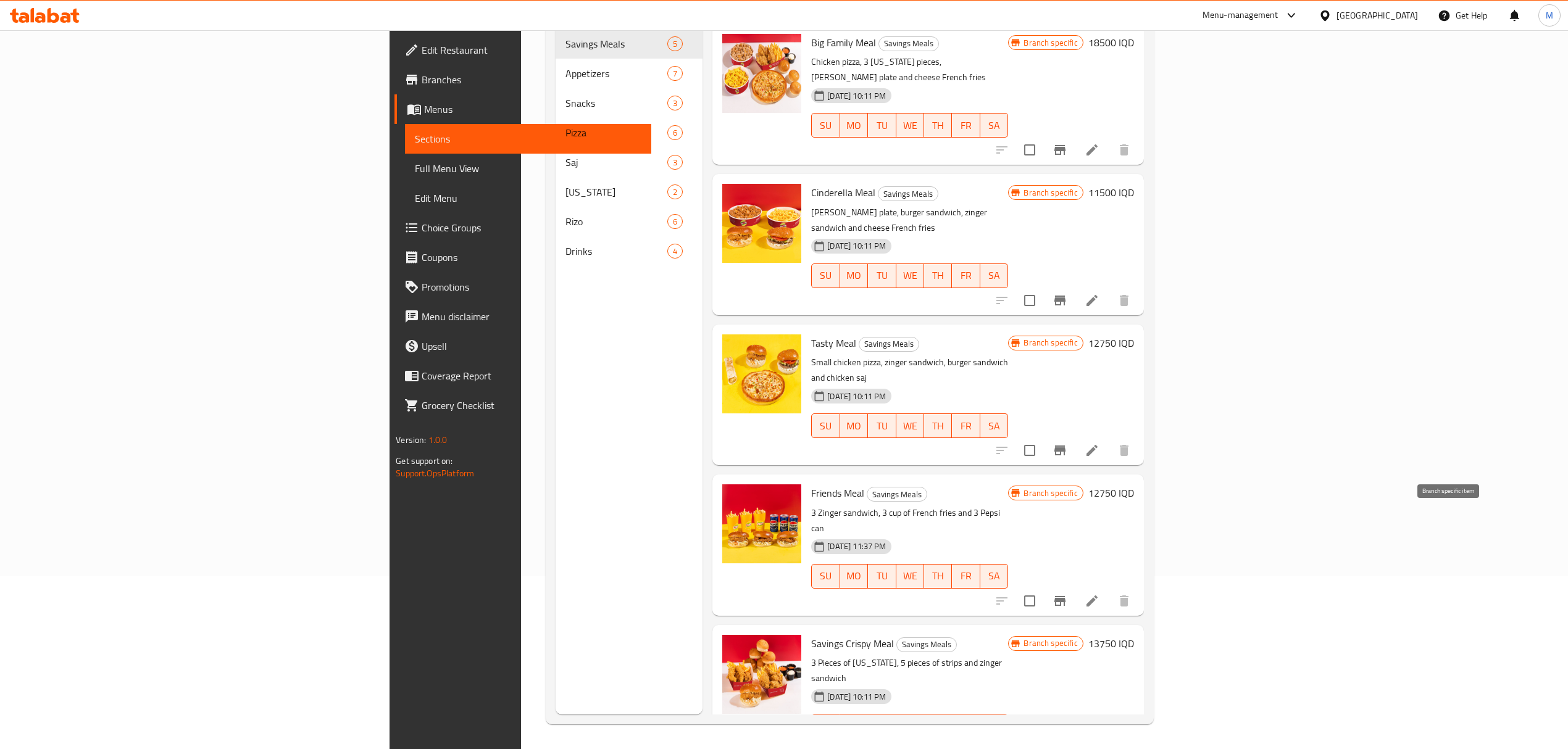
click at [1075, 586] on button "Branch-specific-item" at bounding box center [1060, 601] width 30 height 30
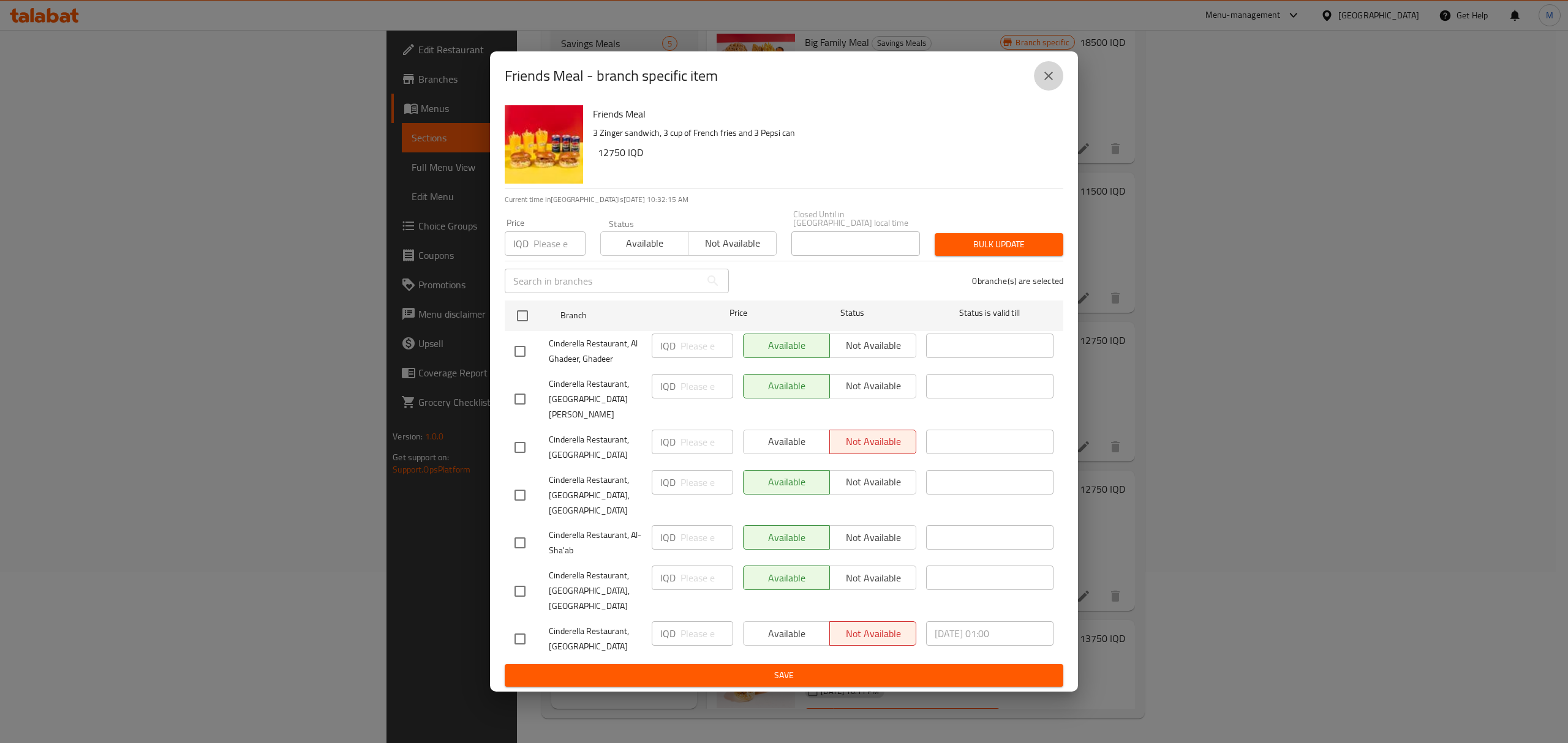
click at [1050, 90] on button "close" at bounding box center [1049, 76] width 30 height 30
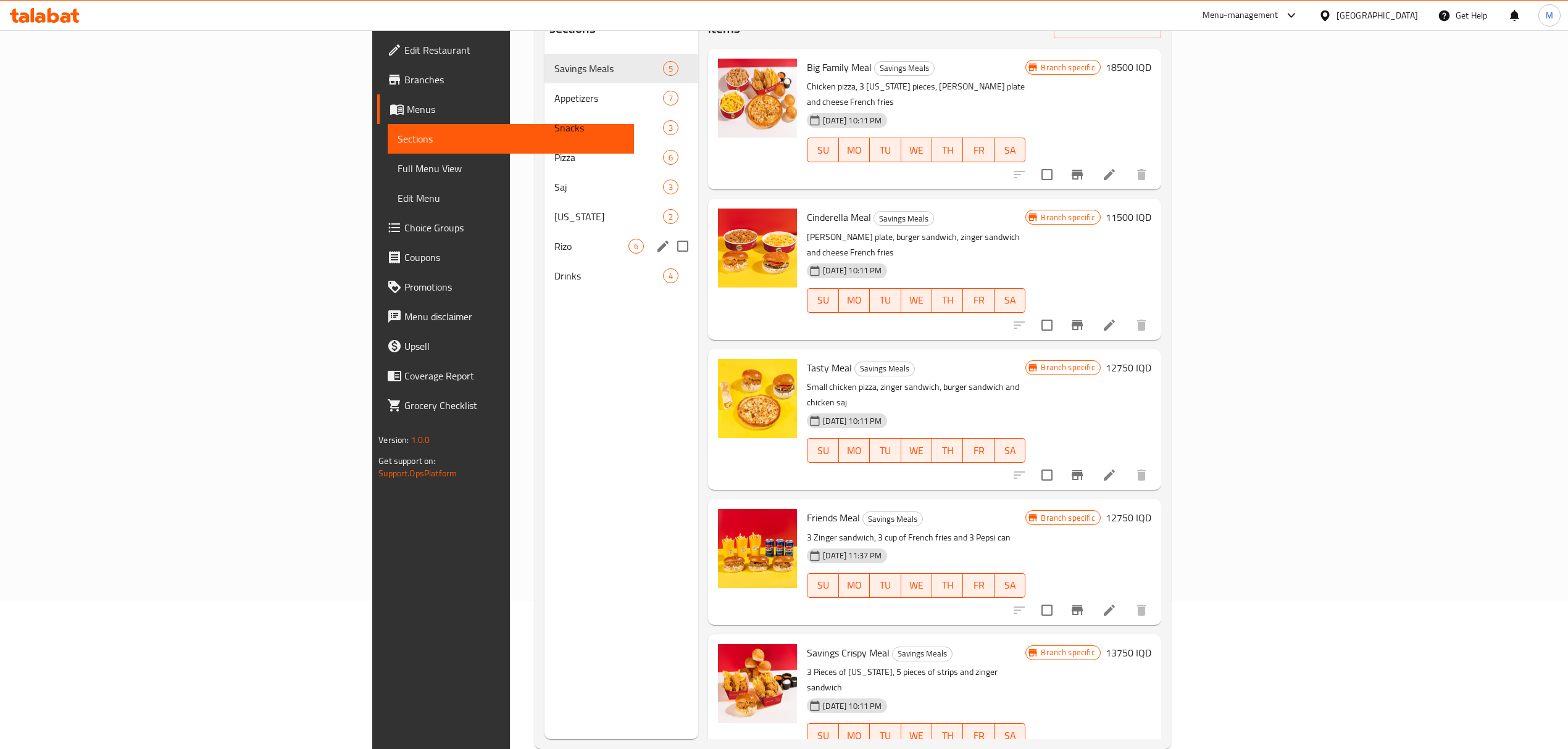
scroll to position [0, 0]
